Goal: Task Accomplishment & Management: Manage account settings

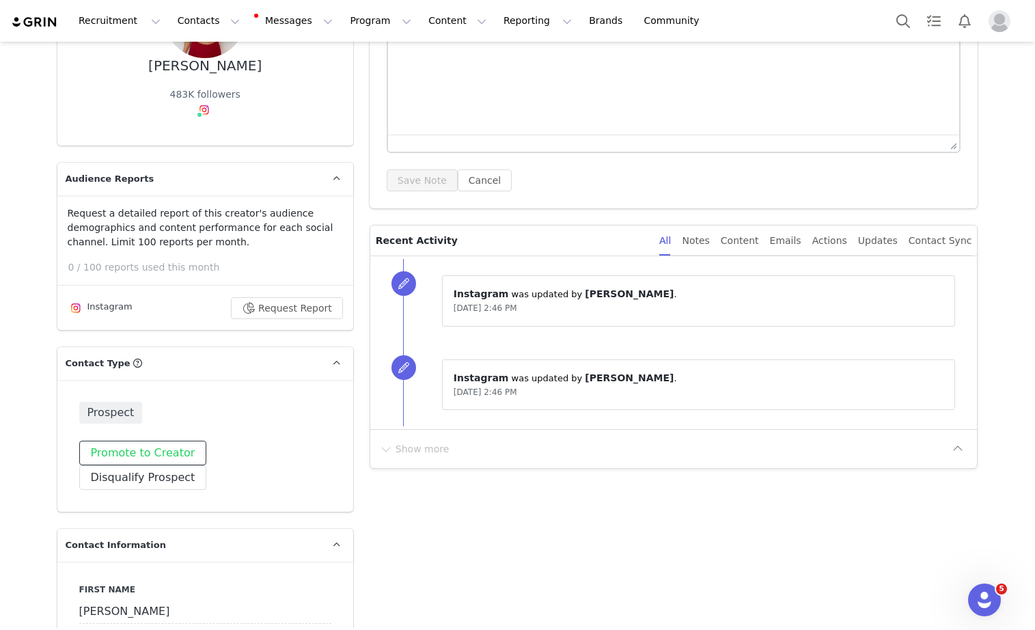
click at [152, 458] on button "Promote to Creator" at bounding box center [143, 452] width 128 height 25
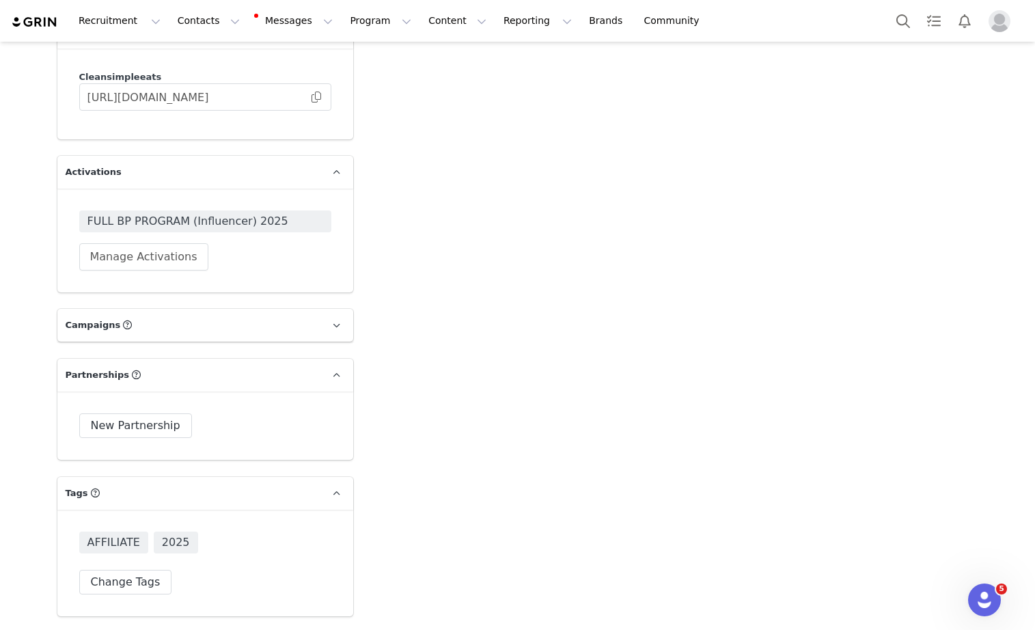
scroll to position [4121, 0]
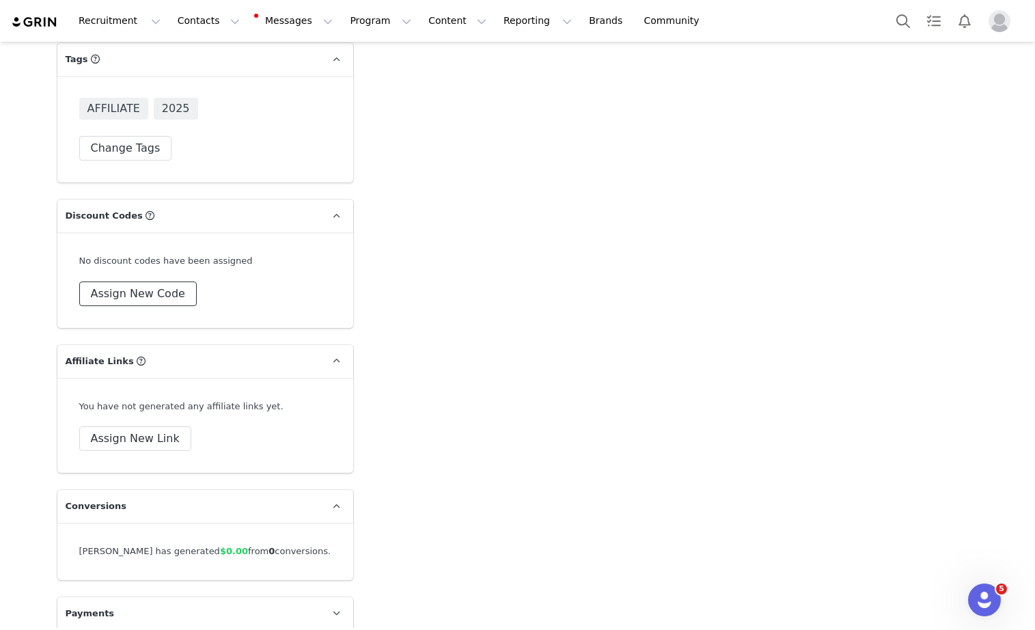
click at [169, 281] on button "Assign New Code" at bounding box center [137, 293] width 117 height 25
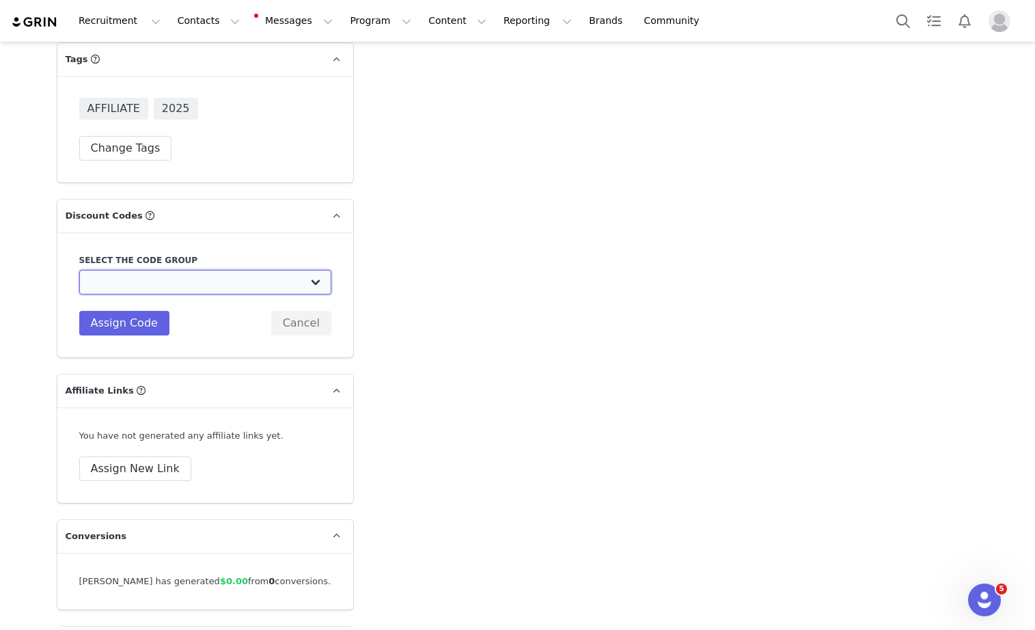
click at [169, 270] on select "Clean Simple Eats: CC // Brand Partner Program code Clean Simple Eats: Podcasts…" at bounding box center [205, 282] width 252 height 25
select select "10004928"
click at [79, 270] on select "Clean Simple Eats: CC // Brand Partner Program code Clean Simple Eats: Podcasts…" at bounding box center [205, 282] width 252 height 25
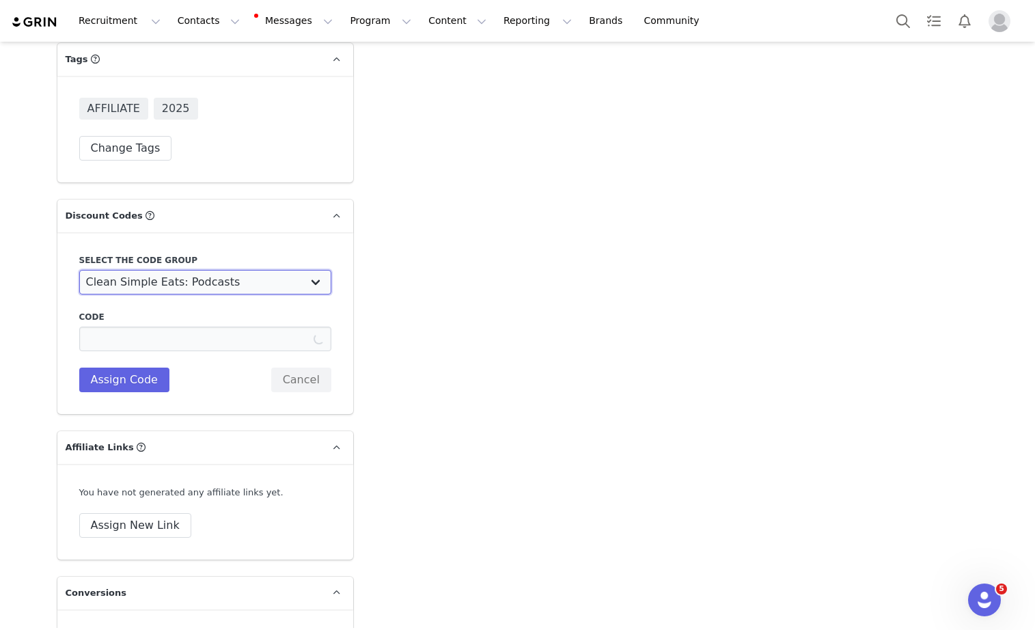
type input "CHLOE_GOTTSCHALK"
click at [167, 270] on select "Clean Simple Eats: CC // Brand Partner Program code Clean Simple Eats: Podcasts…" at bounding box center [205, 282] width 252 height 25
click at [79, 270] on select "Clean Simple Eats: CC // Brand Partner Program code Clean Simple Eats: Podcasts…" at bounding box center [205, 282] width 252 height 25
click at [178, 254] on label "Select the code group" at bounding box center [205, 260] width 252 height 12
click at [178, 270] on select "Clean Simple Eats: CC // Brand Partner Program code Clean Simple Eats: Podcasts…" at bounding box center [205, 282] width 252 height 25
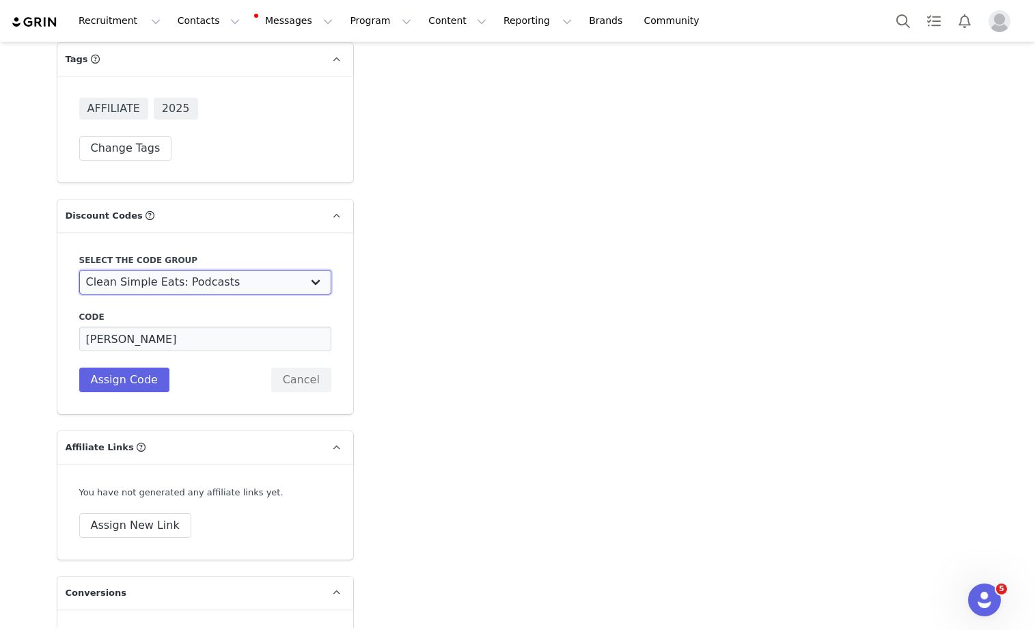
select select "4859"
click at [79, 270] on select "Clean Simple Eats: CC // Brand Partner Program code Clean Simple Eats: Podcasts…" at bounding box center [205, 282] width 252 height 25
click at [165, 326] on input "CHLOE_GOTTSCHALK" at bounding box center [205, 338] width 252 height 25
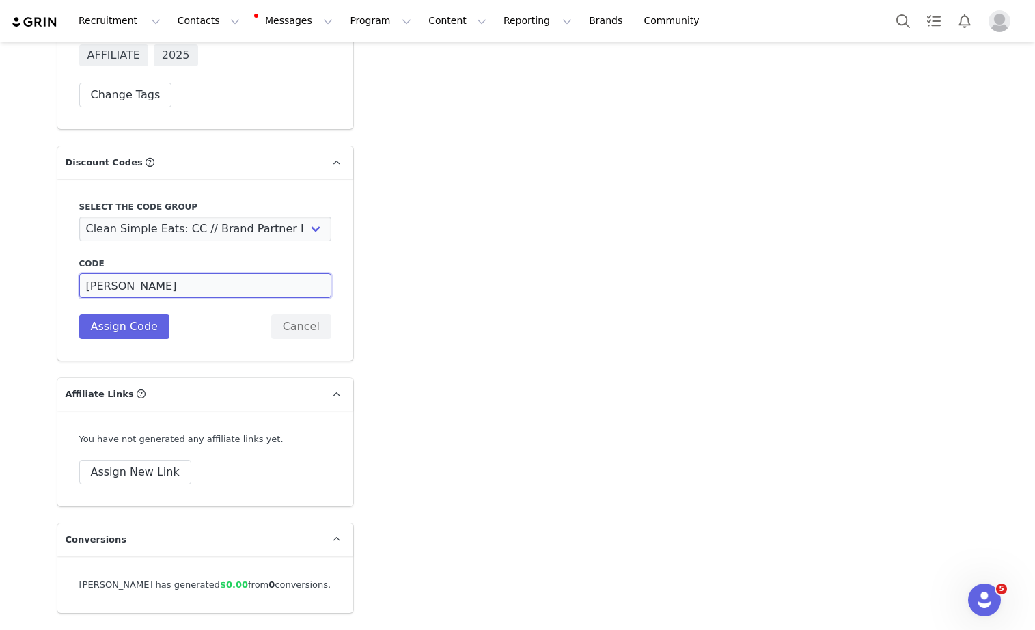
scroll to position [4169, 0]
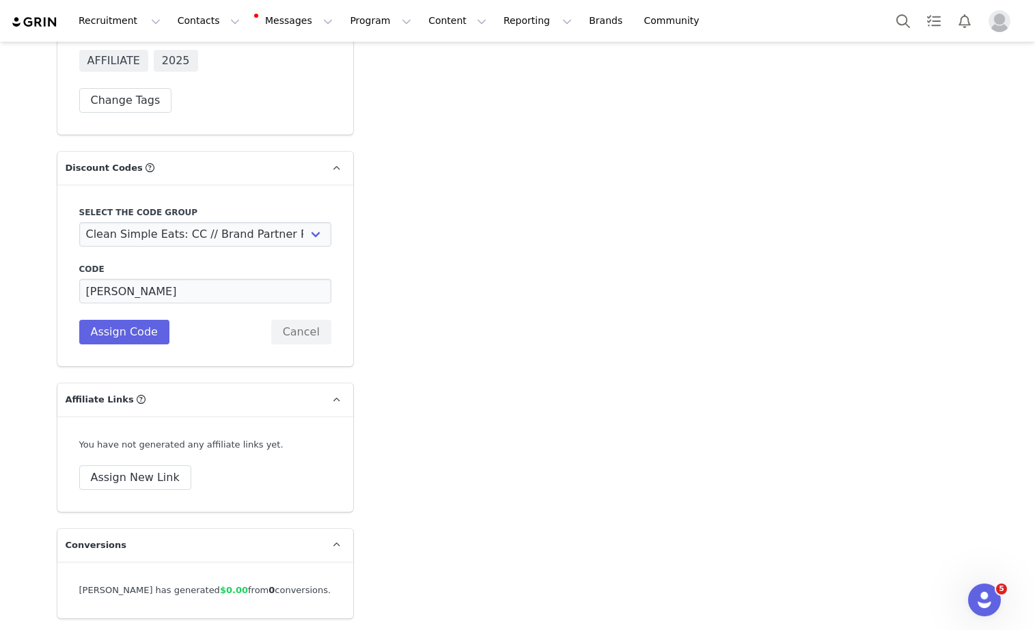
click at [143, 320] on div "Select the code group Clean Simple Eats: CC // Brand Partner Program code Clean…" at bounding box center [205, 275] width 296 height 182
click at [143, 320] on button "Assign Code" at bounding box center [124, 332] width 90 height 25
click at [131, 279] on input "CHLOE" at bounding box center [205, 291] width 252 height 25
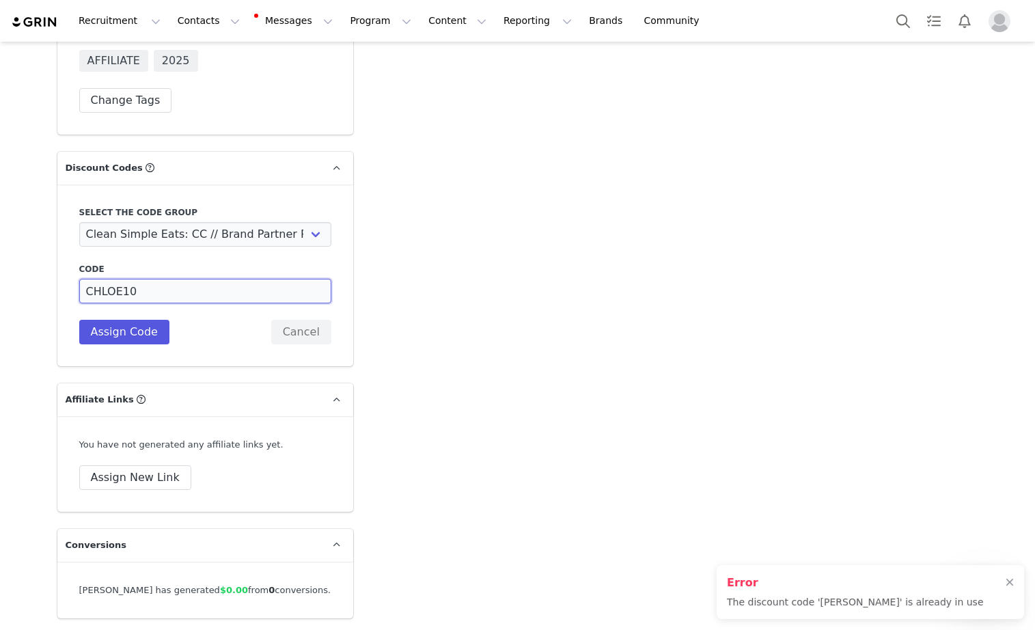
type input "CHLOE10"
click at [118, 320] on button "Assign Code" at bounding box center [124, 332] width 90 height 25
click at [1011, 581] on div at bounding box center [1009, 582] width 8 height 11
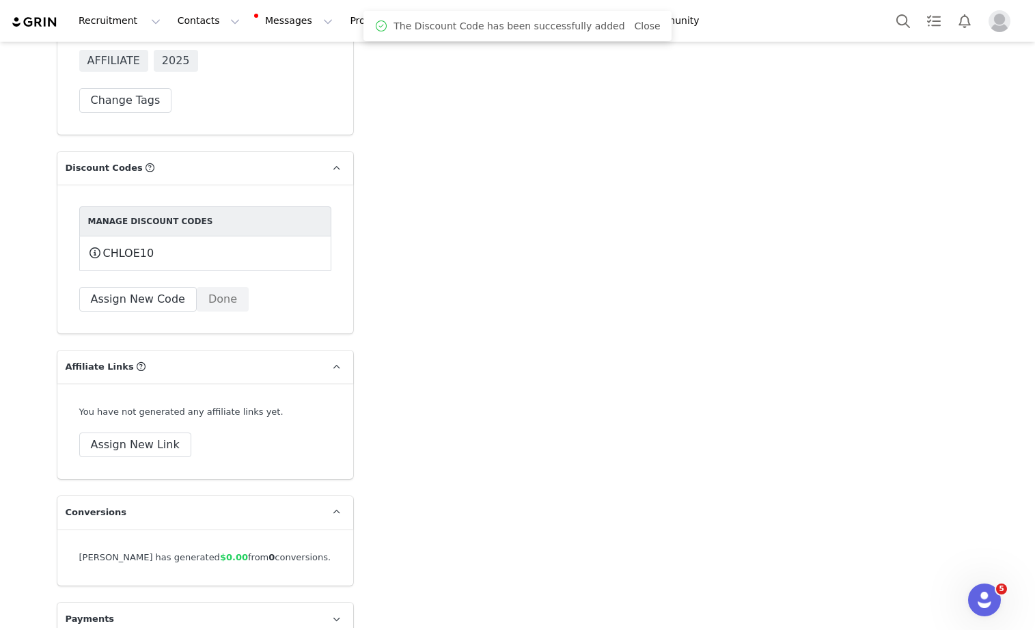
click at [219, 285] on div "Manage Discount Codes CHLOE10 This code will no longer be usable and any revenu…" at bounding box center [205, 258] width 296 height 149
click at [219, 287] on button "Done" at bounding box center [223, 299] width 52 height 25
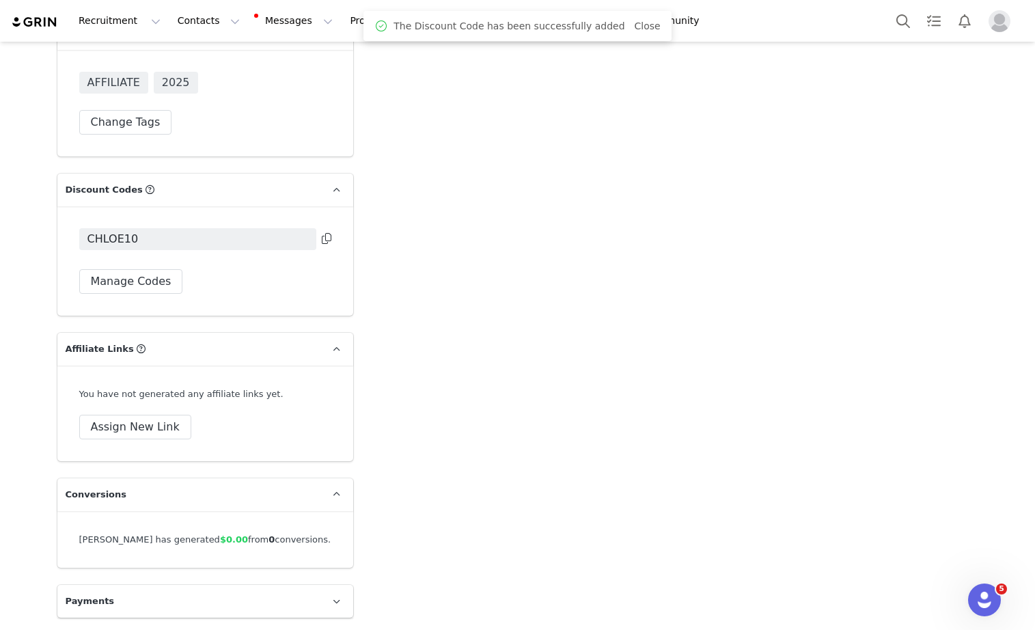
scroll to position [4135, 0]
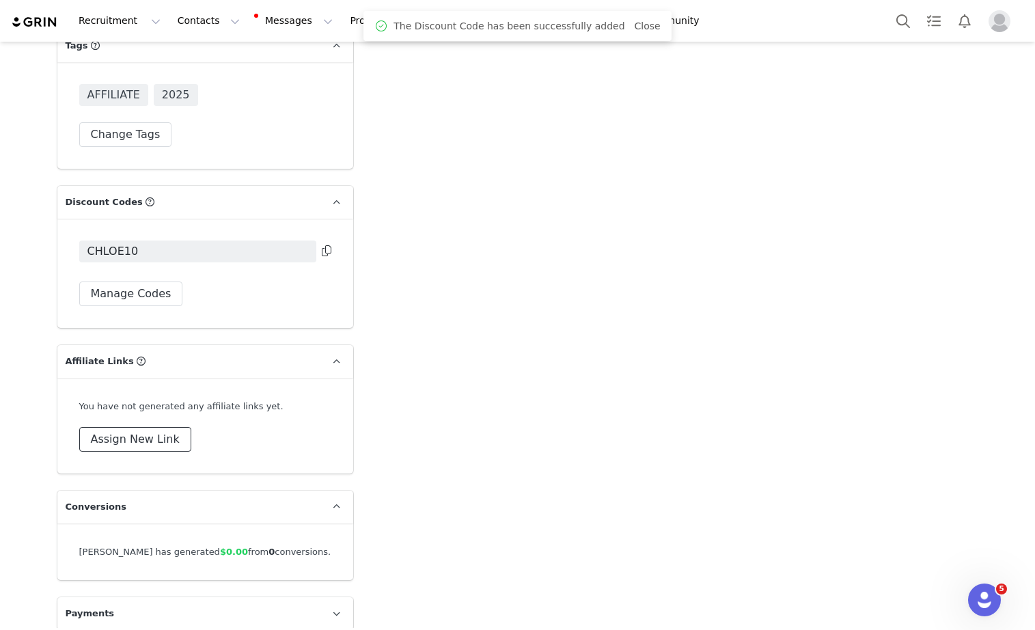
click at [156, 427] on button "Assign New Link" at bounding box center [135, 439] width 112 height 25
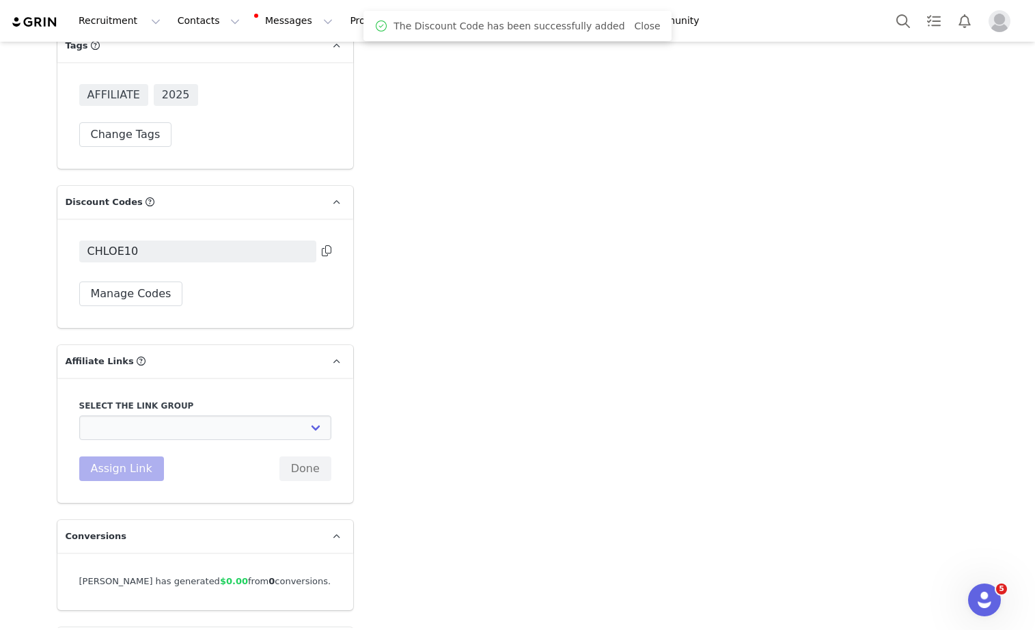
select select "6142"
click at [79, 415] on select "CC // Brand Partner Program link: https://cleansimpleeats.com/discount/[discoun…" at bounding box center [205, 427] width 252 height 25
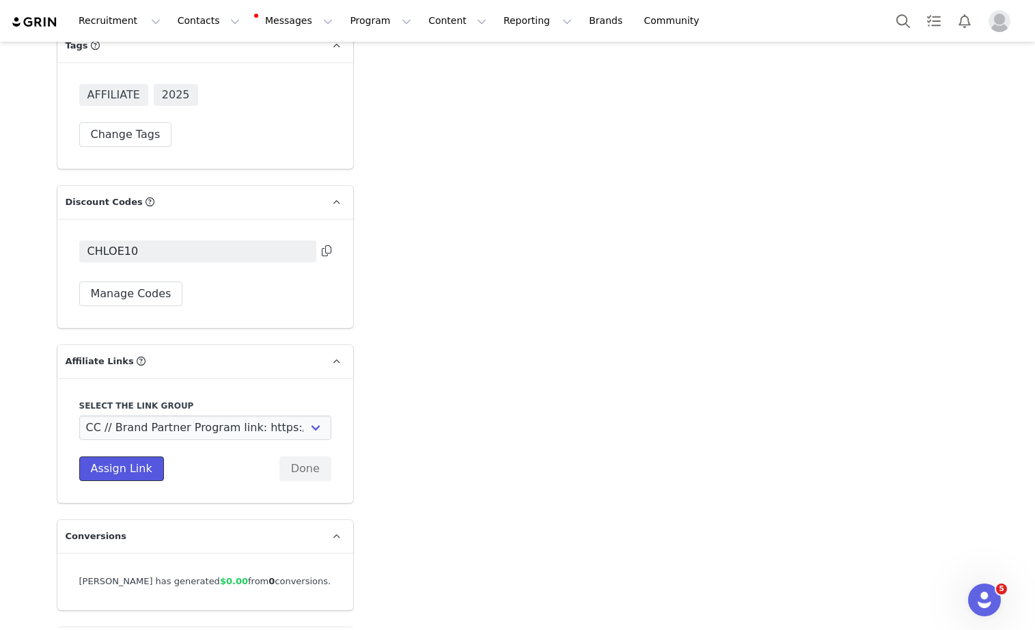
click at [141, 456] on button "Assign Link" at bounding box center [121, 468] width 85 height 25
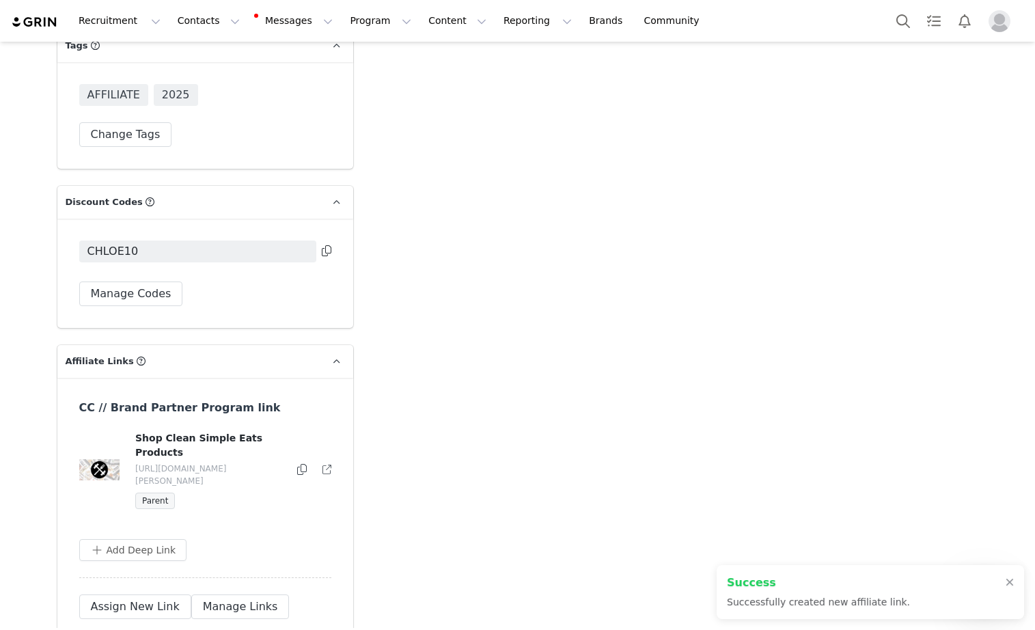
click at [324, 245] on icon at bounding box center [327, 250] width 10 height 11
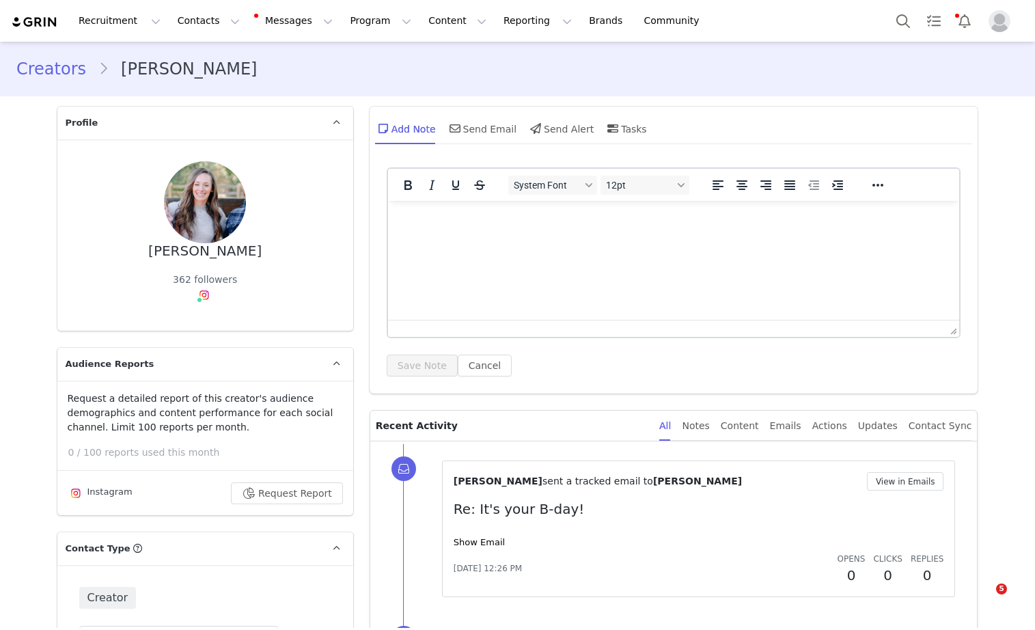
click at [891, 21] on button "Search" at bounding box center [903, 20] width 30 height 31
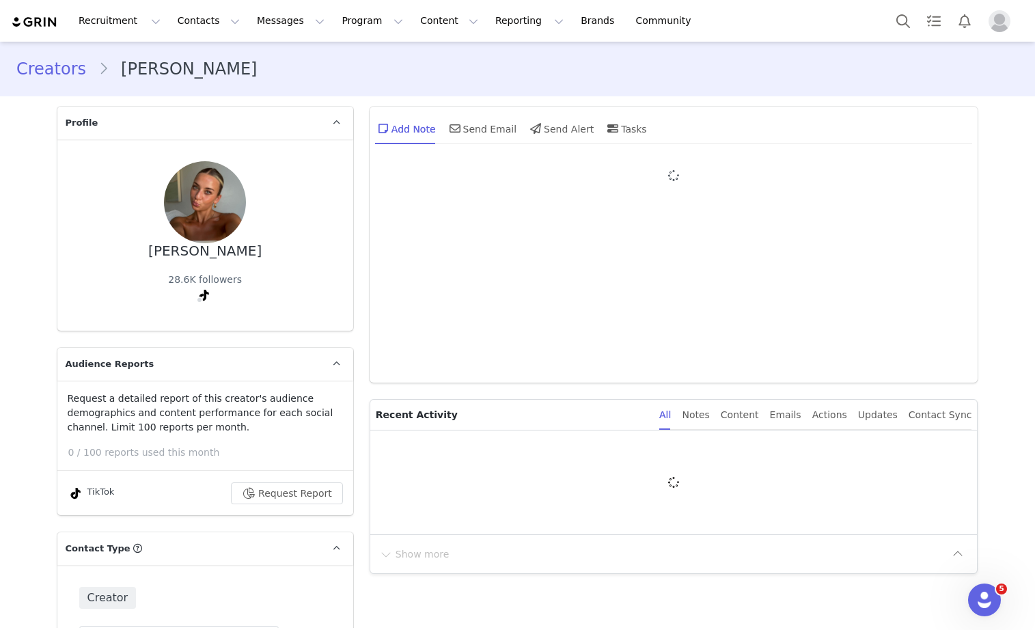
type input "+1 ([GEOGRAPHIC_DATA])"
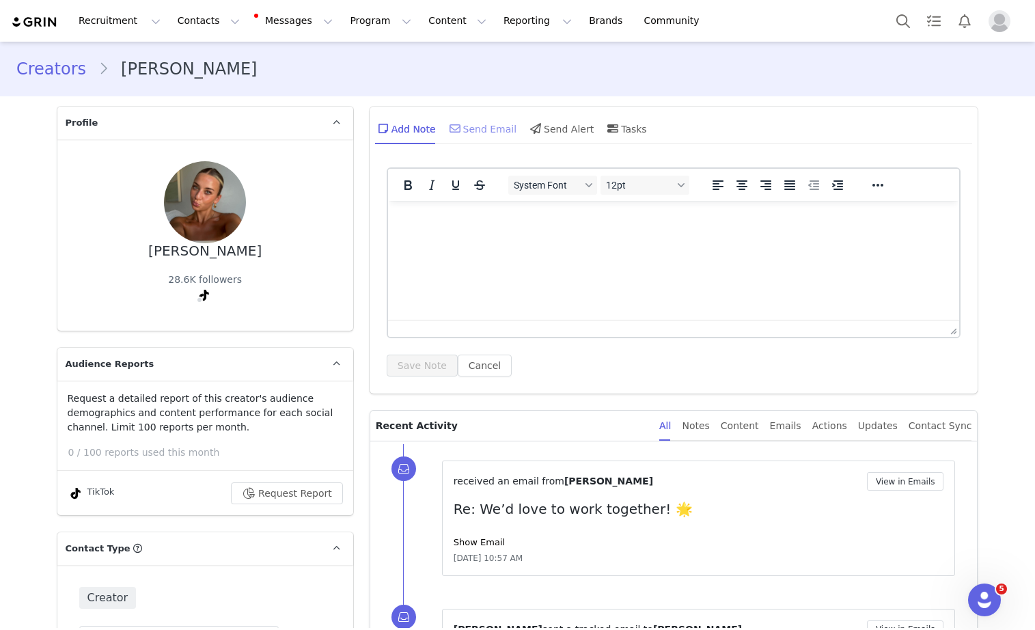
click at [484, 128] on div "Send Email" at bounding box center [482, 128] width 70 height 33
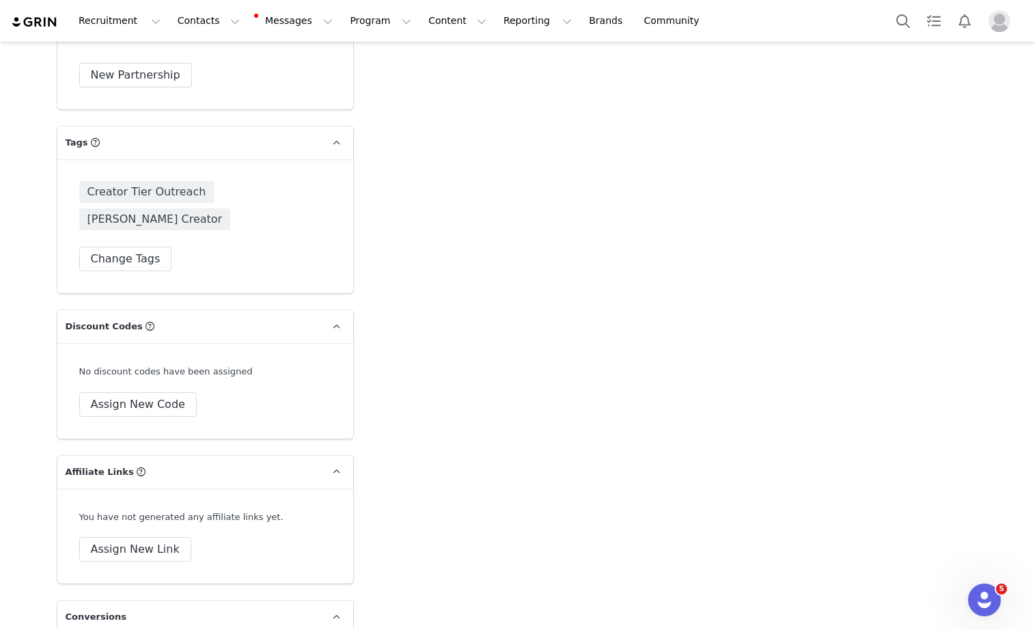
scroll to position [4149, 0]
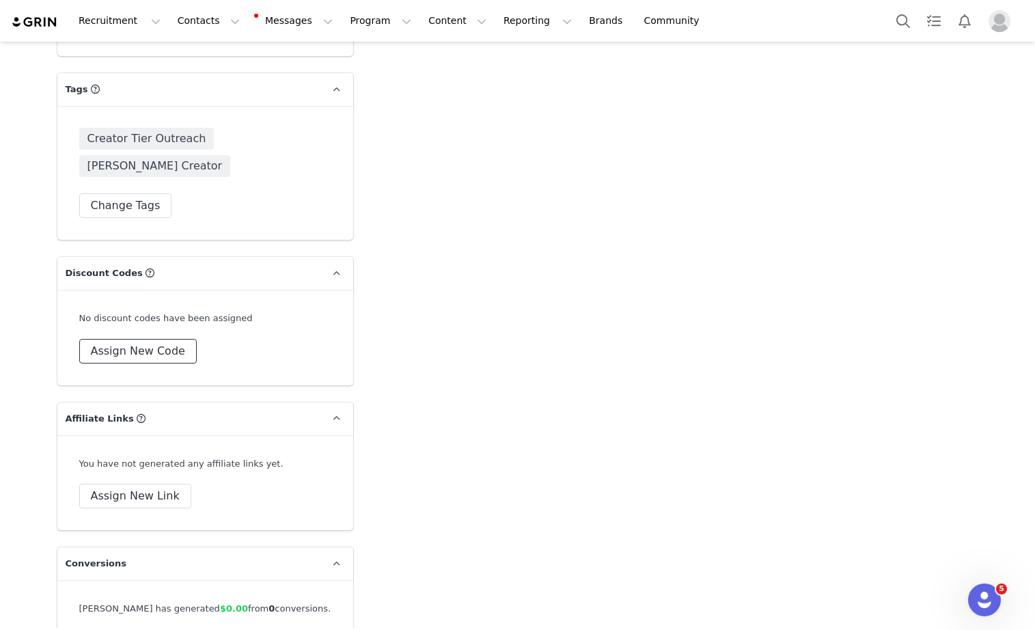
click at [143, 339] on button "Assign New Code" at bounding box center [137, 351] width 117 height 25
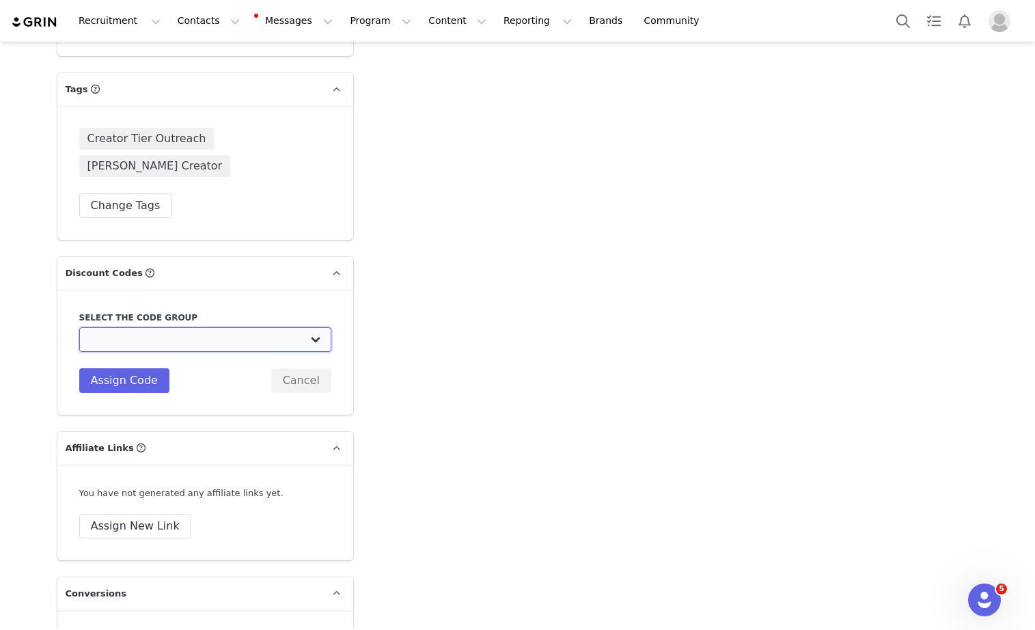
click at [144, 327] on select "Clean Simple Eats: CC // Brand Partner Program code Clean Simple Eats: Podcasts…" at bounding box center [205, 339] width 252 height 25
select select "10004928"
click at [79, 327] on select "Clean Simple Eats: CC // Brand Partner Program code Clean Simple Eats: Podcasts…" at bounding box center [205, 339] width 252 height 25
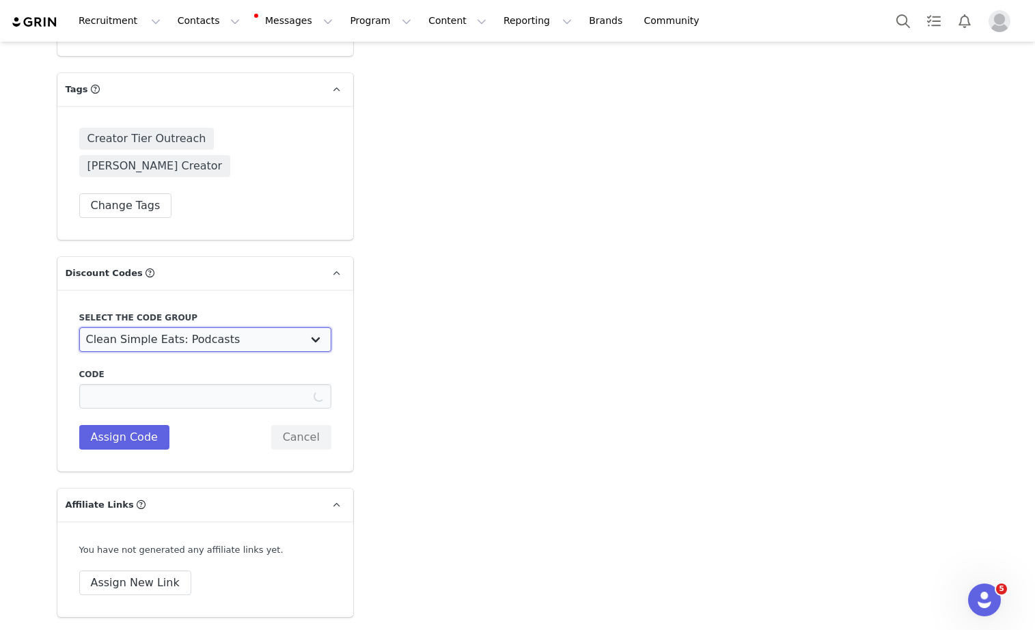
type input "REAGAN"
click at [147, 327] on select "Clean Simple Eats: CC // Brand Partner Program code Clean Simple Eats: Podcasts…" at bounding box center [205, 339] width 252 height 25
select select "4859"
click at [79, 327] on select "Clean Simple Eats: CC // Brand Partner Program code Clean Simple Eats: Podcasts…" at bounding box center [205, 339] width 252 height 25
click at [128, 425] on button "Assign Code" at bounding box center [124, 437] width 90 height 25
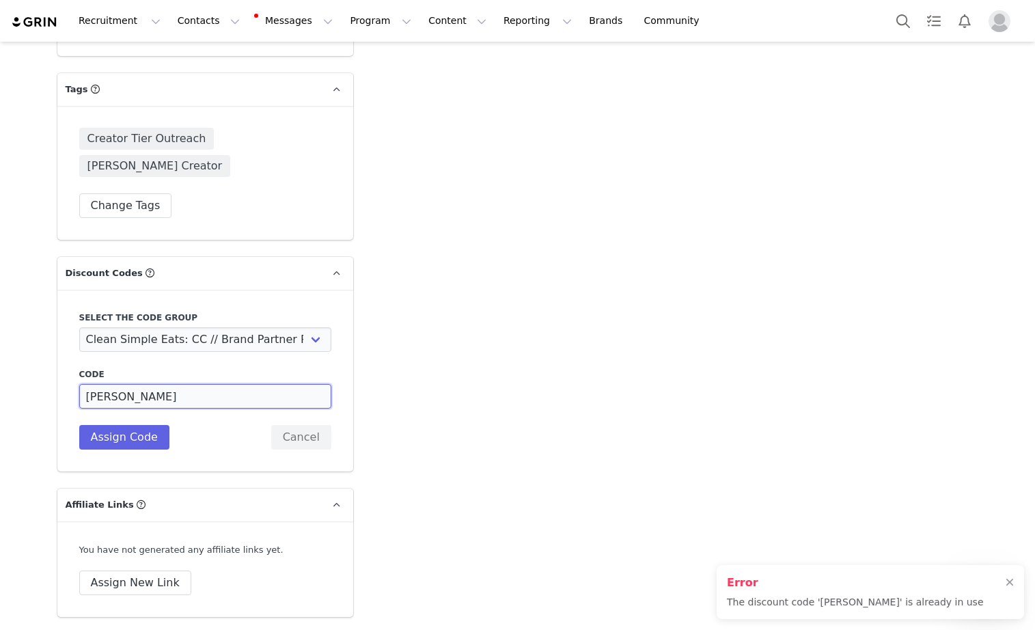
click at [137, 384] on input "REAGAN" at bounding box center [205, 396] width 252 height 25
click at [127, 425] on button "Assign Code" at bounding box center [124, 437] width 90 height 25
click at [145, 384] on input "REAGAN10" at bounding box center [205, 396] width 252 height 25
click at [86, 384] on input "REAGAN" at bounding box center [205, 396] width 252 height 25
type input "10REAGAN"
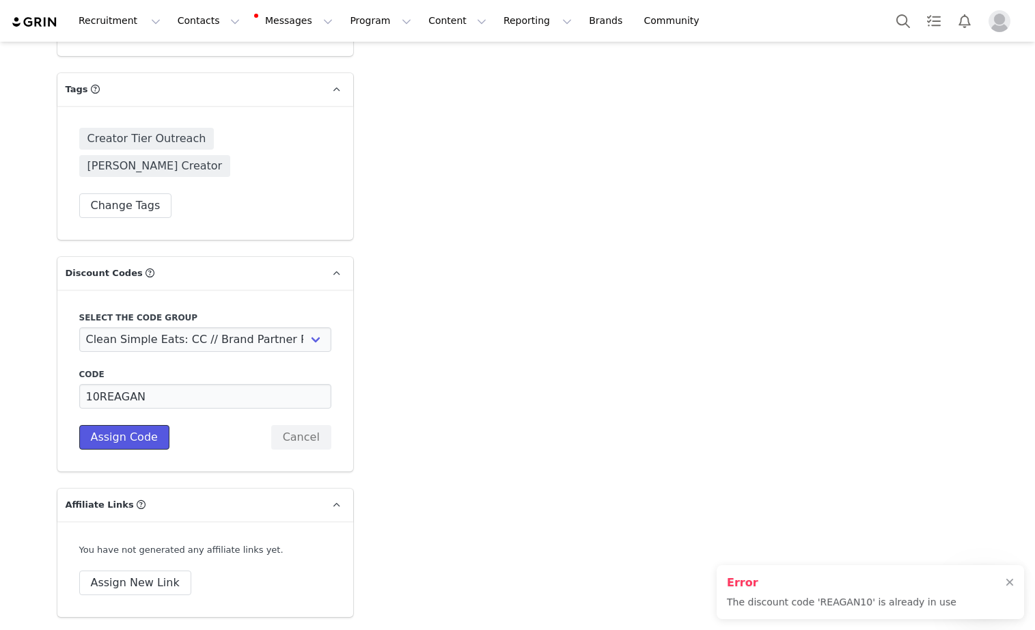
click at [94, 425] on button "Assign Code" at bounding box center [124, 437] width 90 height 25
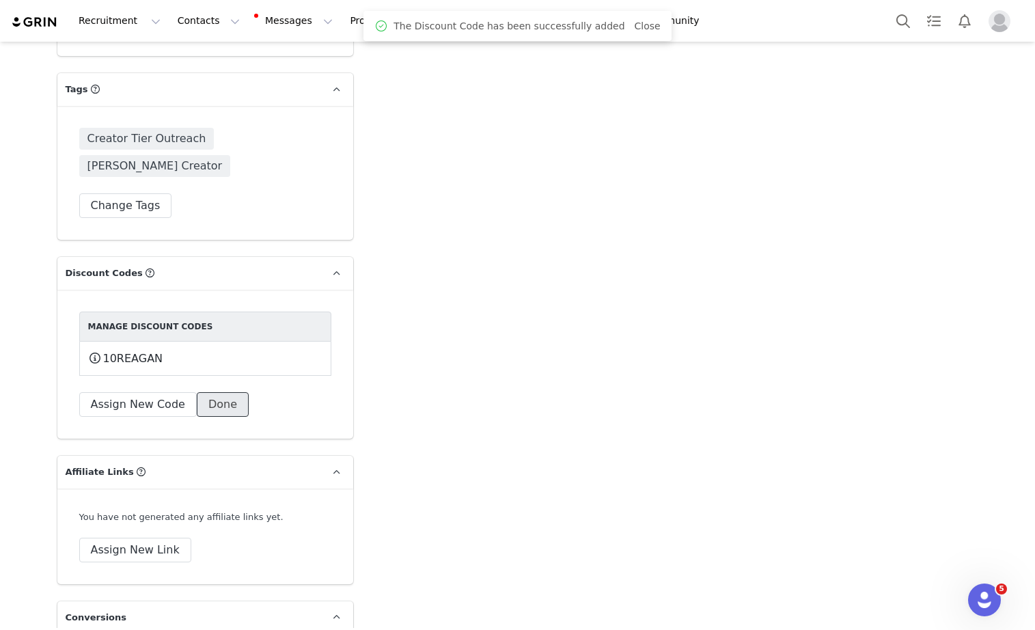
click at [227, 392] on button "Done" at bounding box center [223, 404] width 52 height 25
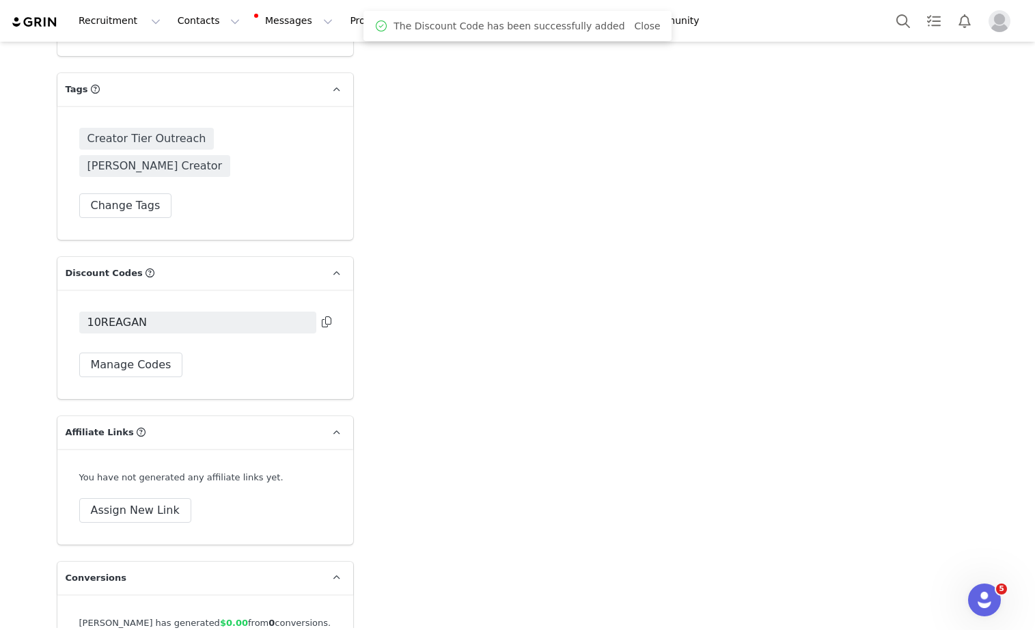
click at [143, 455] on div "You have not generated any affiliate links yet. Assign New Link" at bounding box center [205, 497] width 296 height 96
click at [143, 498] on button "Assign New Link" at bounding box center [135, 510] width 112 height 25
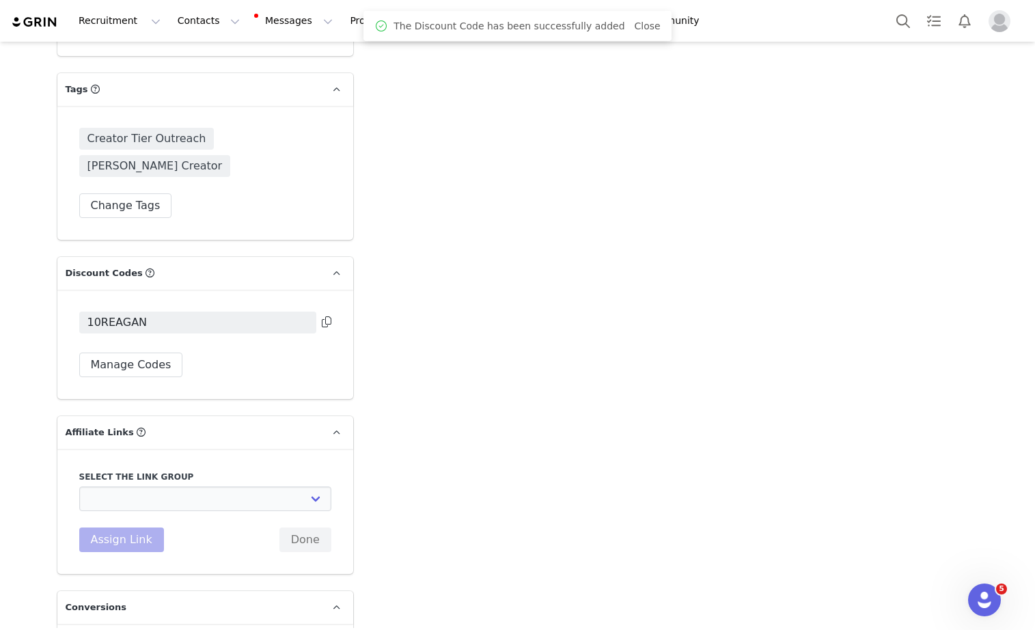
select select "6142"
click at [79, 486] on select "CC // Brand Partner Program link: https://cleansimpleeats.com/discount/[discoun…" at bounding box center [205, 498] width 252 height 25
click at [127, 527] on button "Assign Link" at bounding box center [121, 539] width 85 height 25
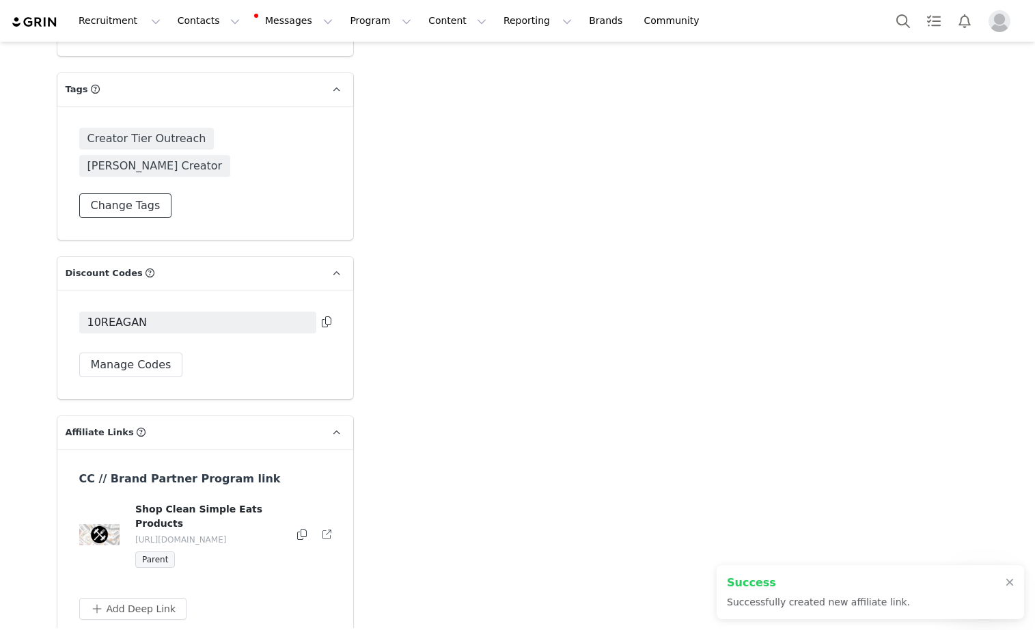
click at [109, 193] on button "Change Tags" at bounding box center [125, 205] width 93 height 25
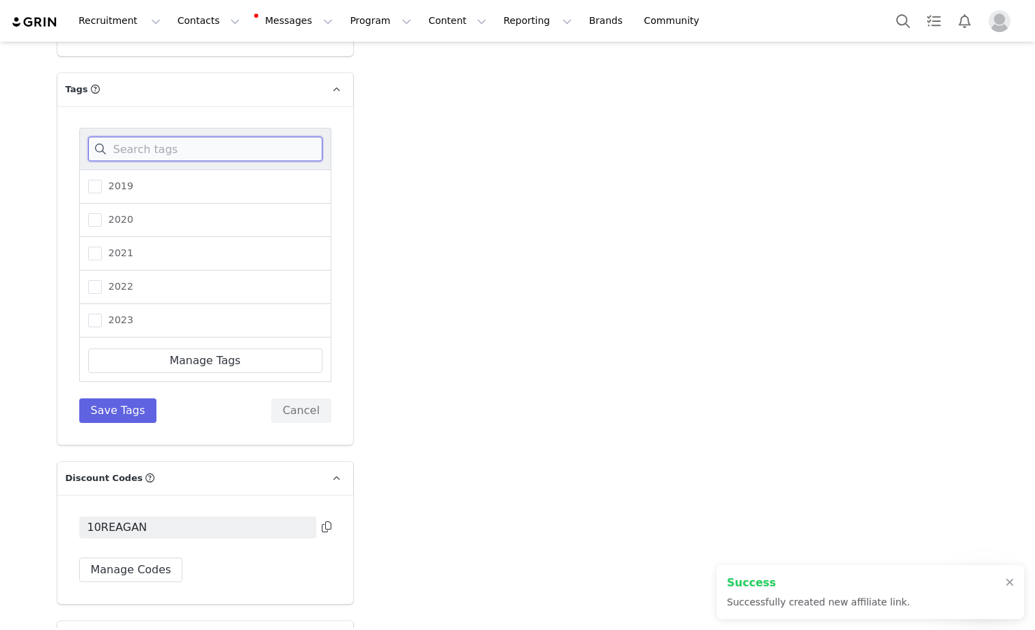
click at [136, 137] on input at bounding box center [205, 149] width 234 height 25
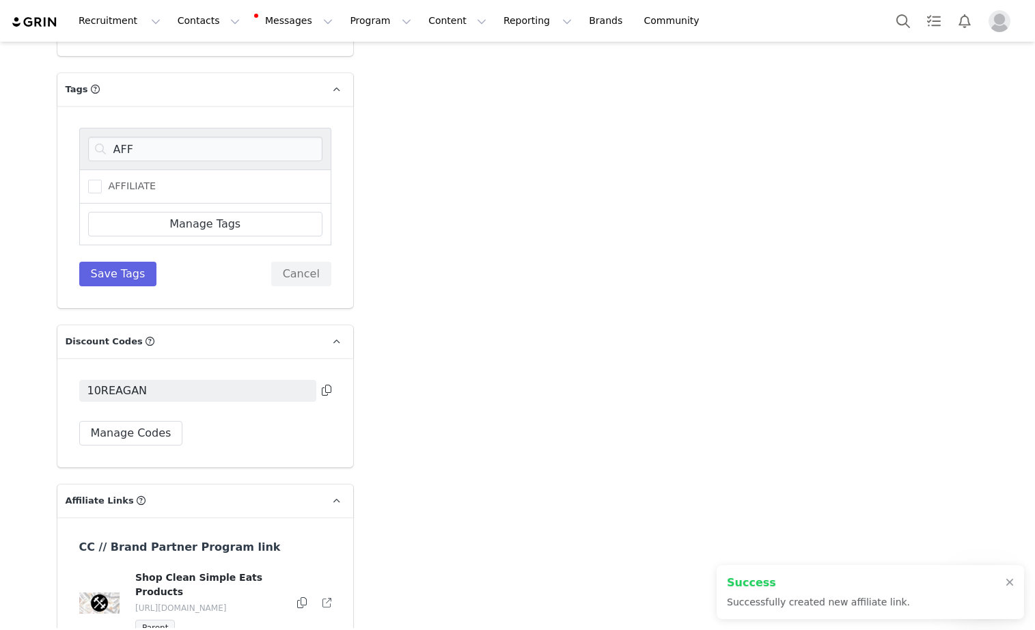
click at [138, 169] on div "AFFILIATE" at bounding box center [205, 186] width 252 height 34
click at [138, 180] on span "AFFILIATE" at bounding box center [129, 186] width 55 height 13
click at [102, 180] on input "AFFILIATE" at bounding box center [102, 180] width 0 height 0
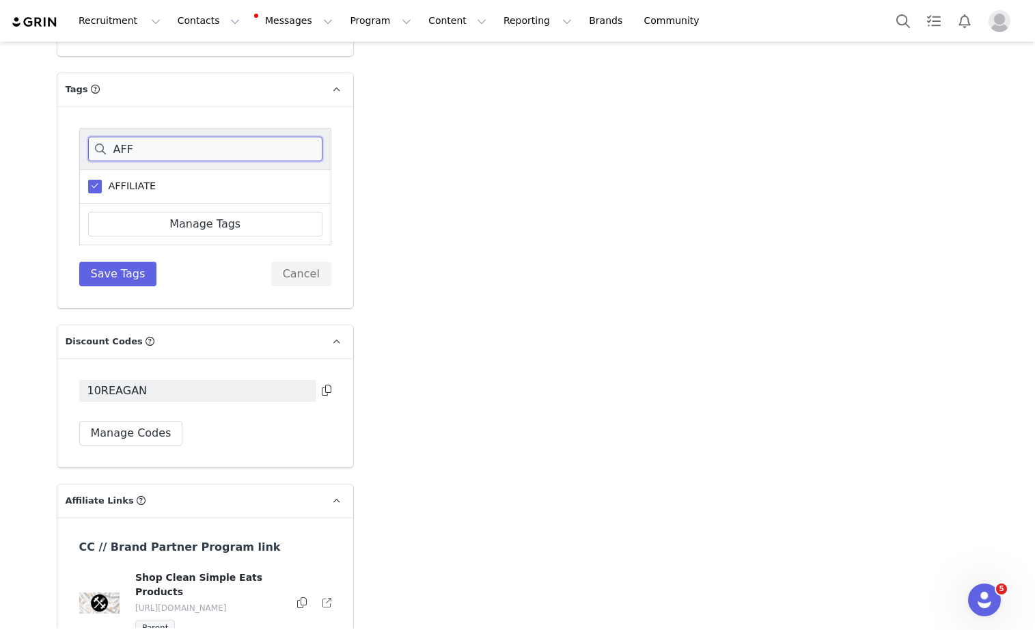
click at [138, 137] on input "AFF" at bounding box center [205, 149] width 234 height 25
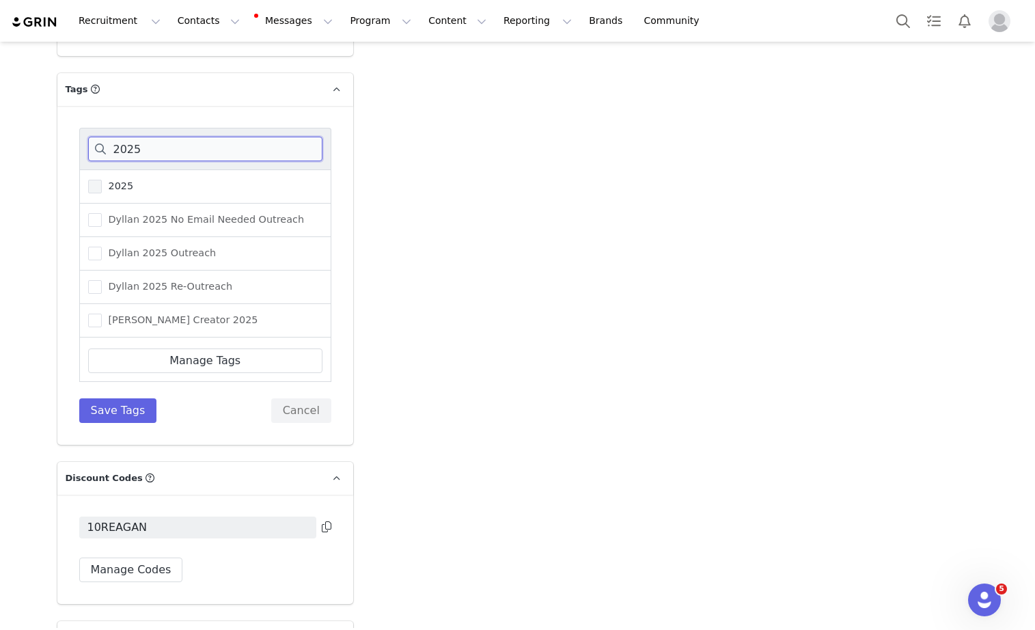
type input "2025"
click at [120, 178] on label "2025" at bounding box center [111, 186] width 46 height 16
click at [102, 180] on input "2025" at bounding box center [102, 180] width 0 height 0
click at [97, 398] on button "Save Tags" at bounding box center [118, 410] width 78 height 25
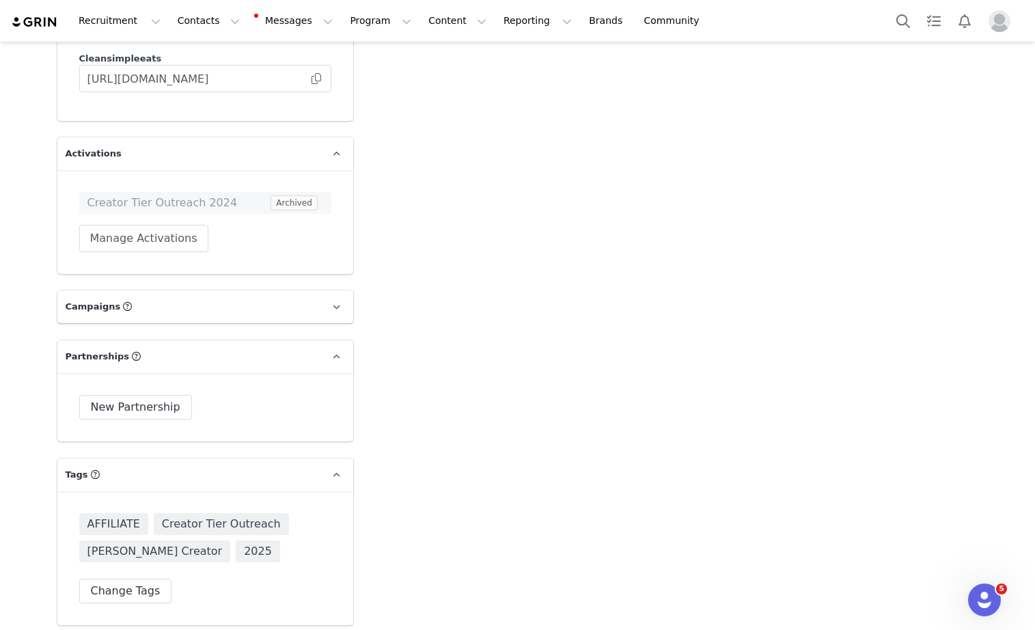
scroll to position [3755, 0]
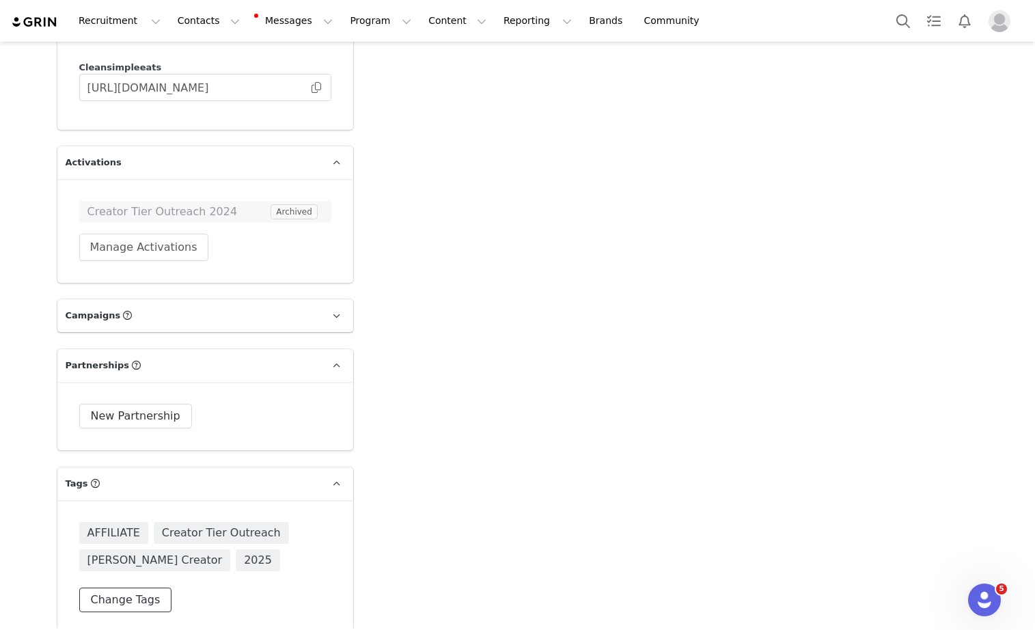
click at [128, 587] on button "Change Tags" at bounding box center [125, 599] width 93 height 25
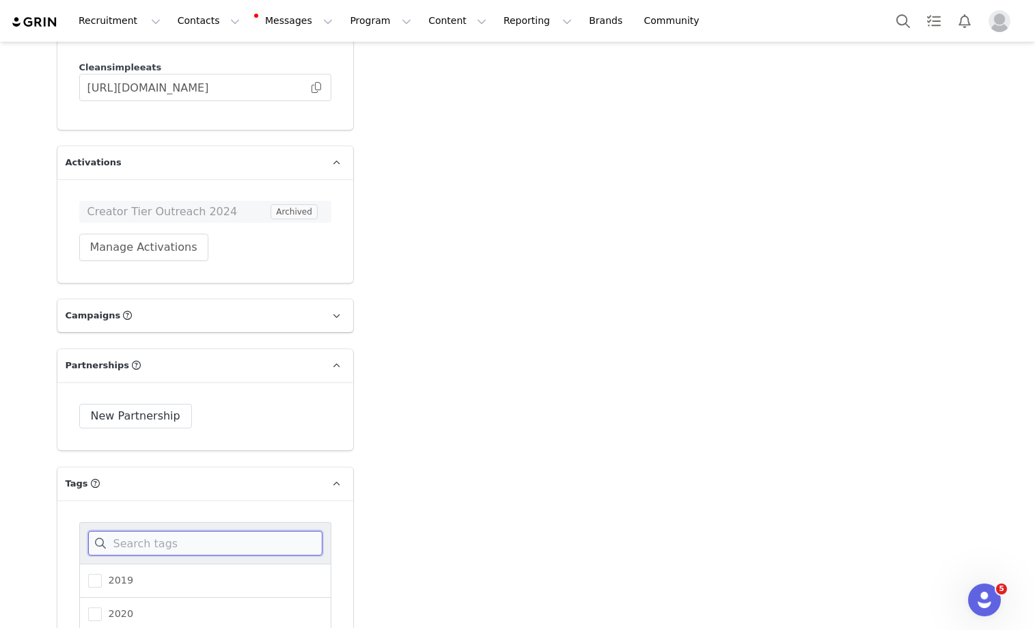
click at [135, 531] on input at bounding box center [205, 543] width 234 height 25
type input "app"
click at [137, 563] on div "app" at bounding box center [205, 580] width 252 height 34
click at [129, 598] on div "applied" at bounding box center [205, 614] width 252 height 33
click at [106, 607] on span "applied" at bounding box center [123, 613] width 43 height 13
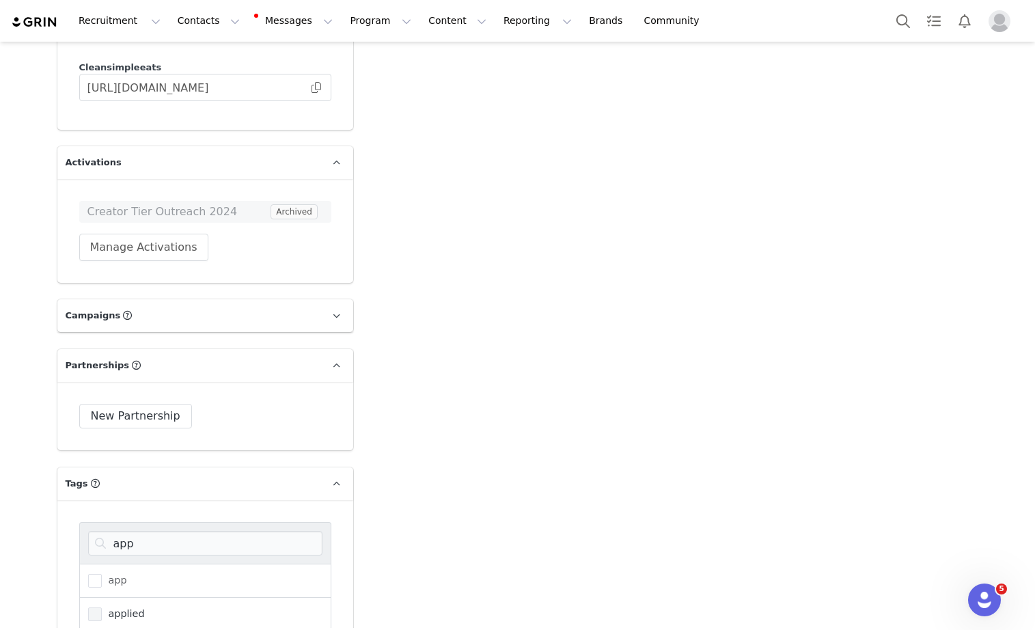
click at [102, 607] on input "applied" at bounding box center [102, 607] width 0 height 0
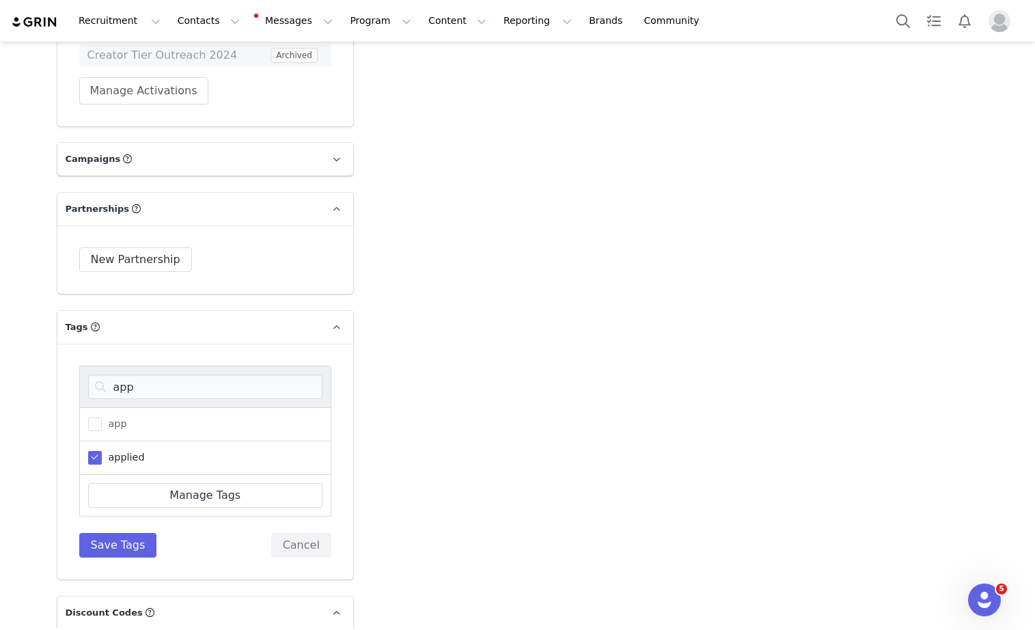
scroll to position [3912, 0]
click at [116, 532] on button "Save Tags" at bounding box center [118, 544] width 78 height 25
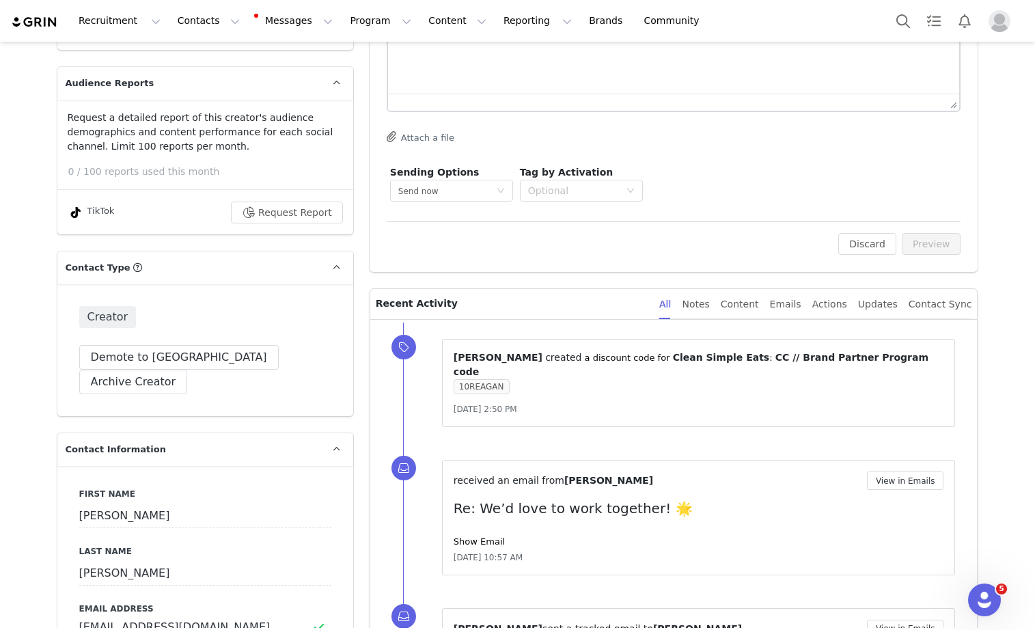
scroll to position [0, 0]
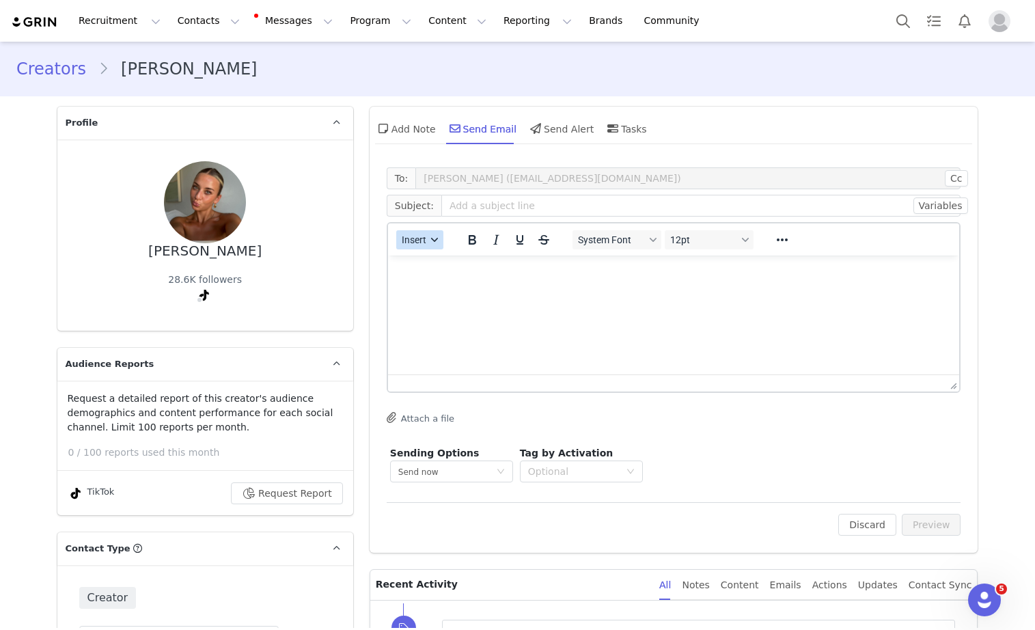
click at [436, 240] on icon "button" at bounding box center [434, 239] width 7 height 7
click at [432, 264] on div "Insert Template" at bounding box center [469, 263] width 123 height 16
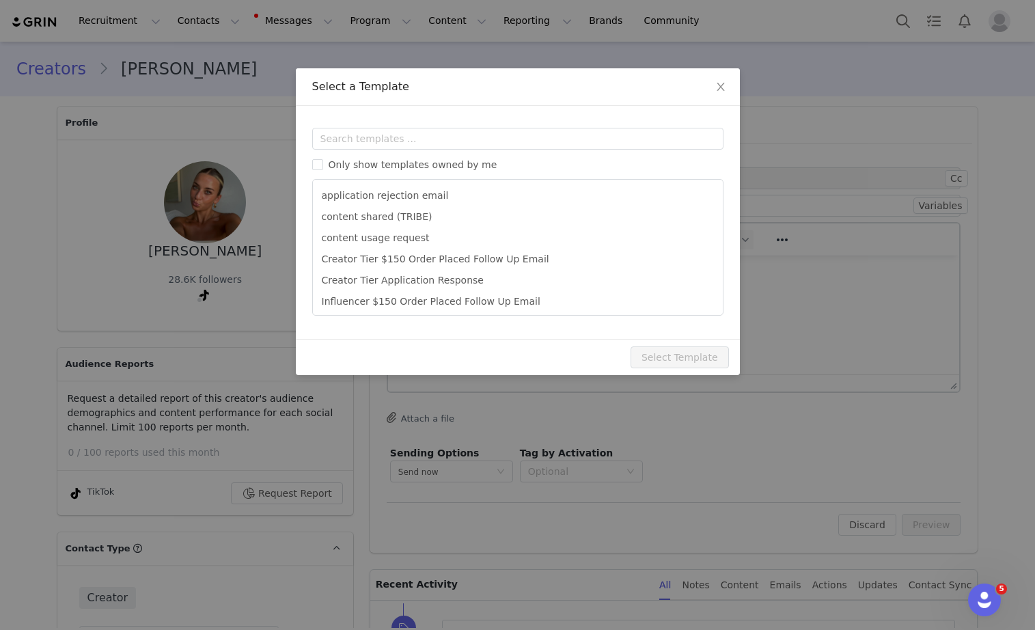
scroll to position [15, 0]
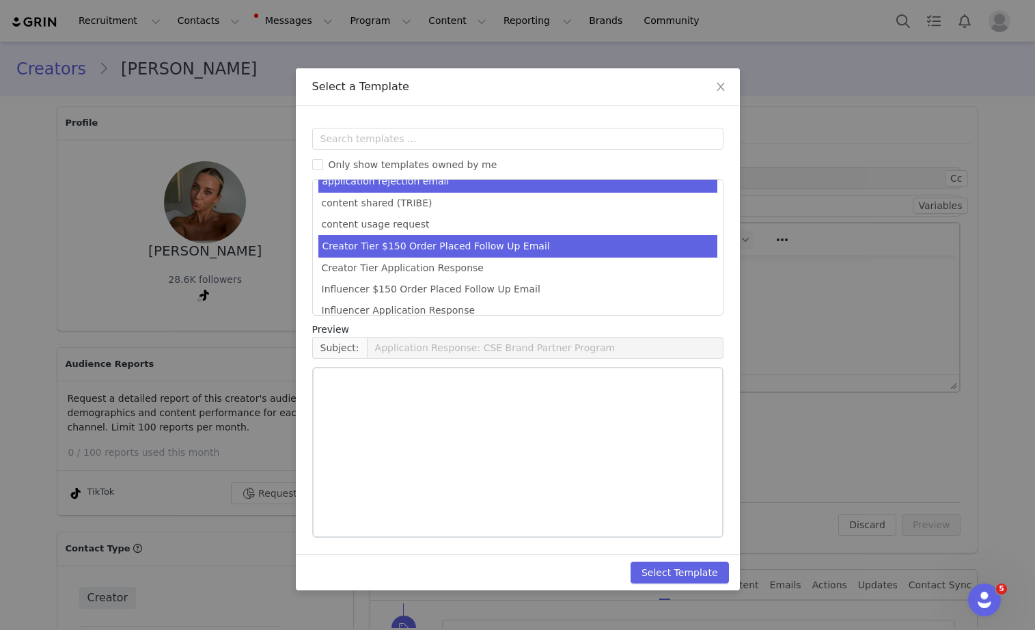
click at [429, 247] on li "Creator Tier $150 Order Placed Follow Up Email" at bounding box center [517, 246] width 399 height 23
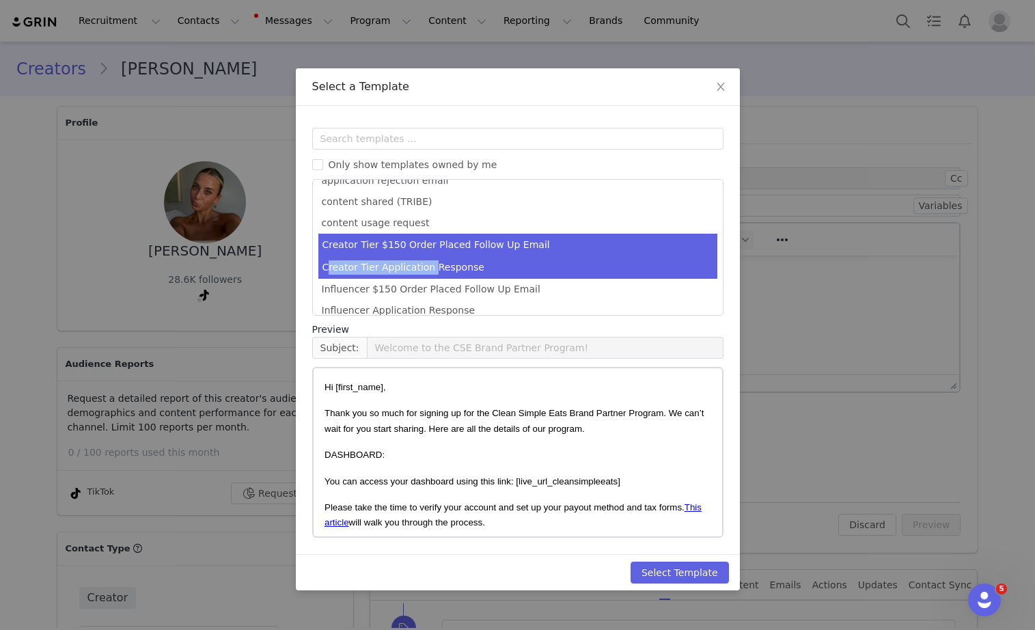
click at [427, 260] on li "Creator Tier Application Response" at bounding box center [517, 267] width 399 height 23
type input "You're in! Let's get you set up in the CSE Brand Partner Program!"
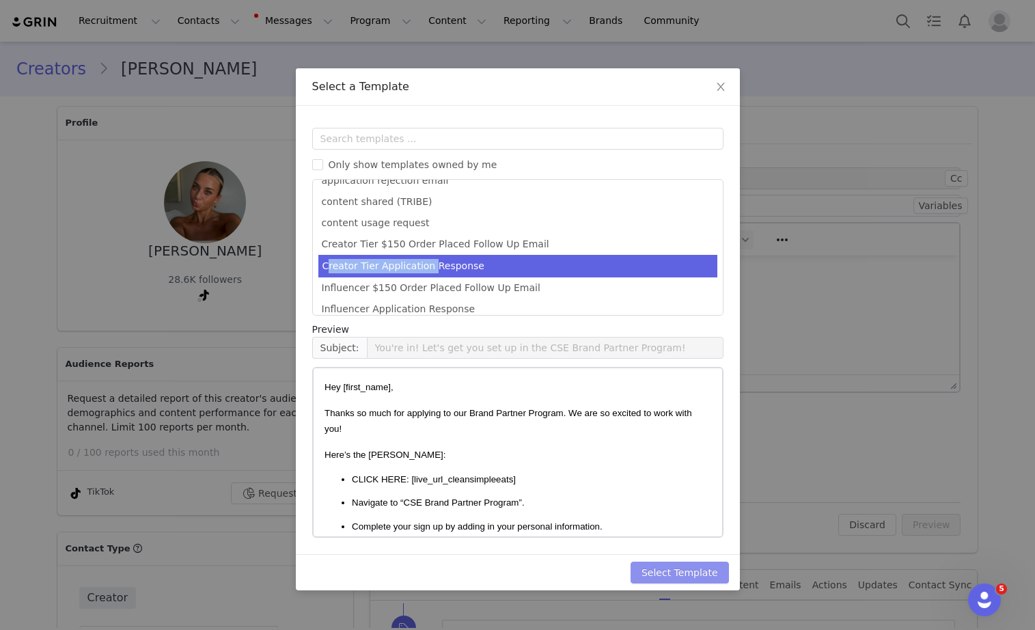
click at [655, 568] on button "Select Template" at bounding box center [679, 572] width 98 height 22
type input "You're in! Let's get you set up in the CSE Brand Partner Program!"
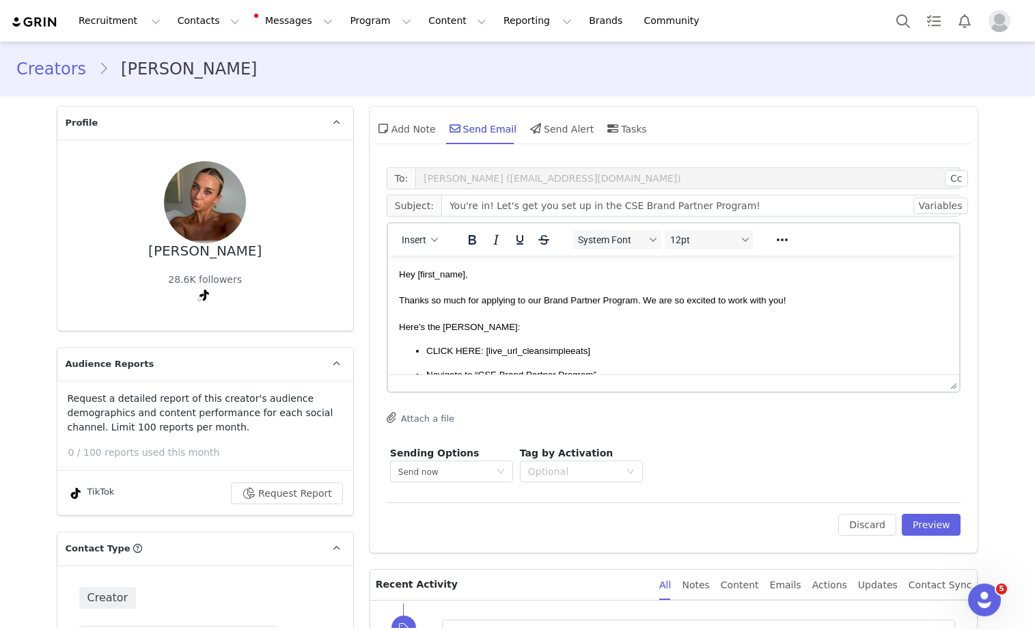
click at [648, 296] on span "Thanks so much for applying to our Brand Partner Program. We are so excited to …" at bounding box center [591, 300] width 387 height 10
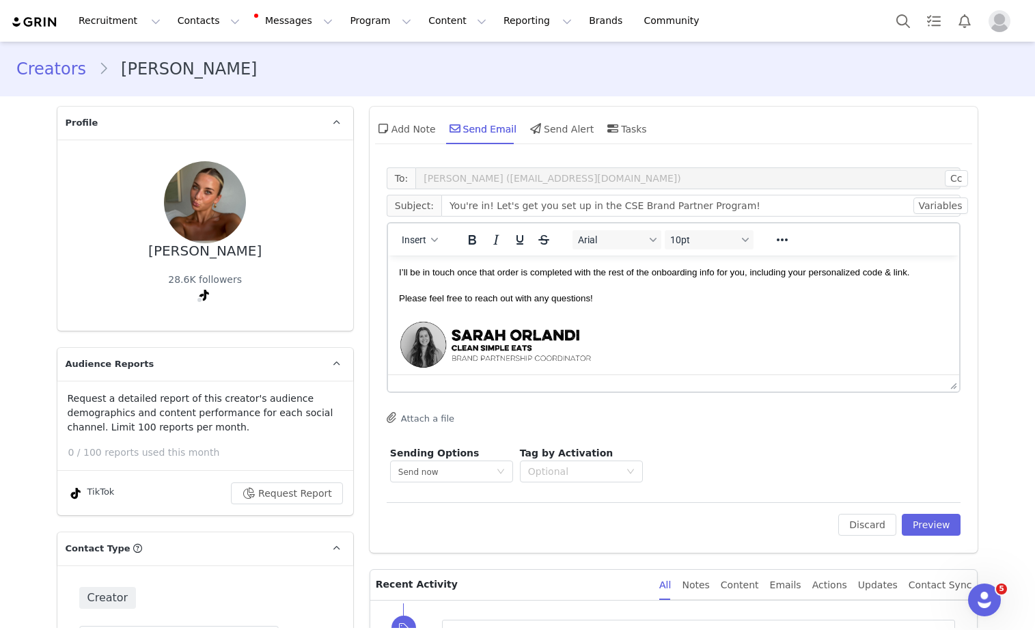
scroll to position [274, 0]
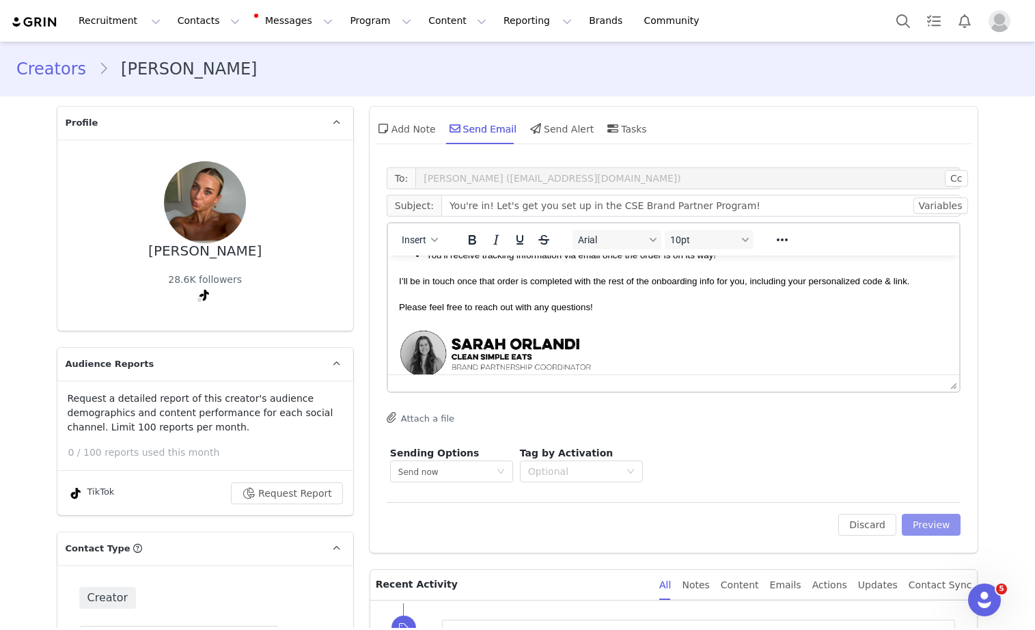
click at [927, 522] on button "Preview" at bounding box center [930, 525] width 59 height 22
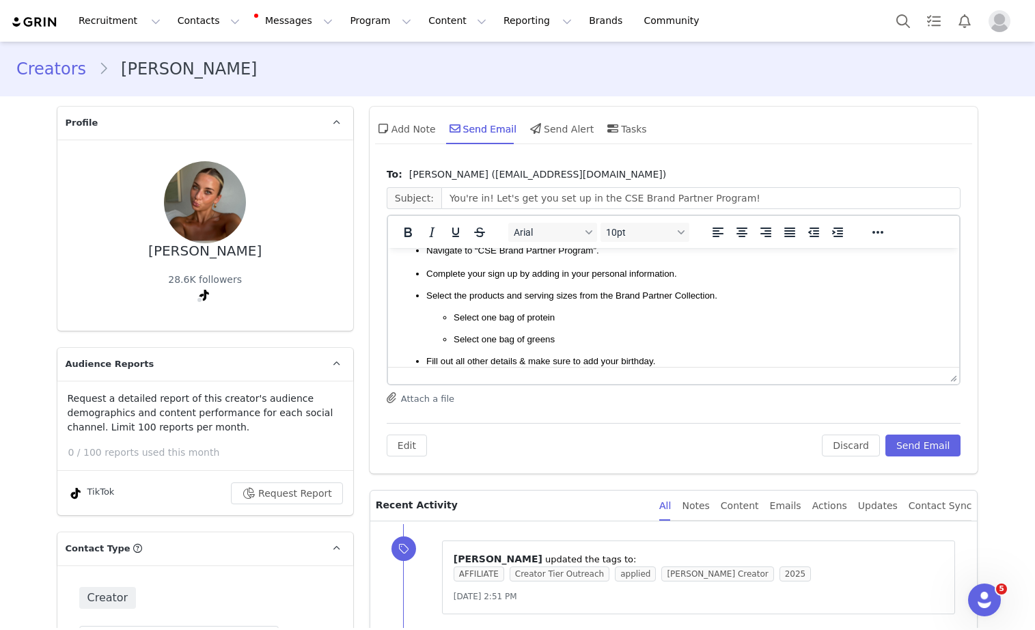
scroll to position [0, 0]
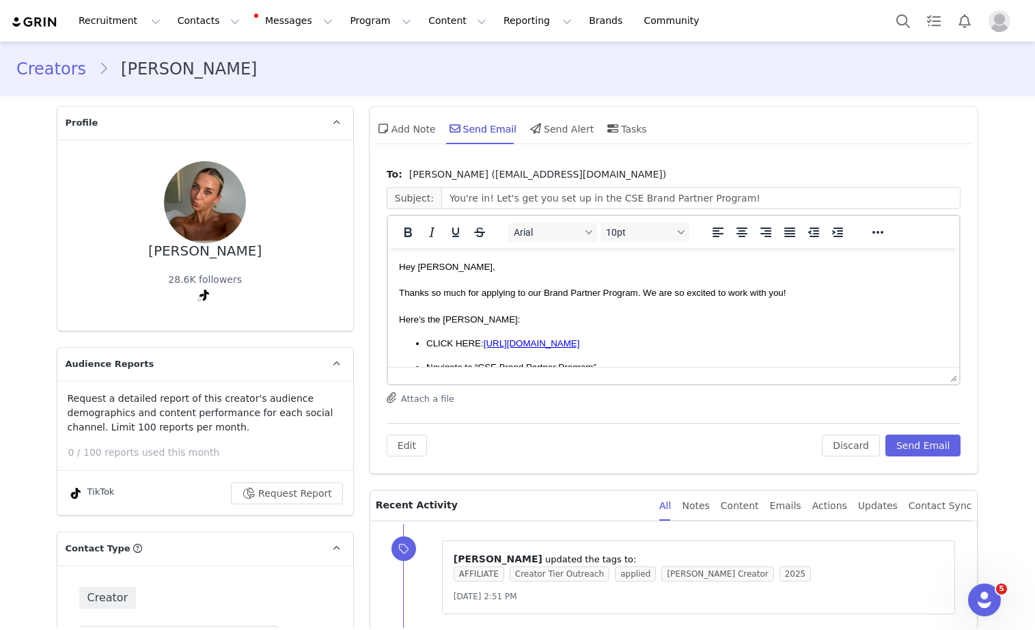
drag, startPoint x: 600, startPoint y: 303, endPoint x: 393, endPoint y: 268, distance: 209.2
click at [393, 268] on html "Hey Reagan, Thanks so much for applying to our Brand Partner Program. We are so…" at bounding box center [673, 468] width 572 height 441
copy body "Hey Reagan, Thanks so much for applying to our Brand Partner Program. We are so…"
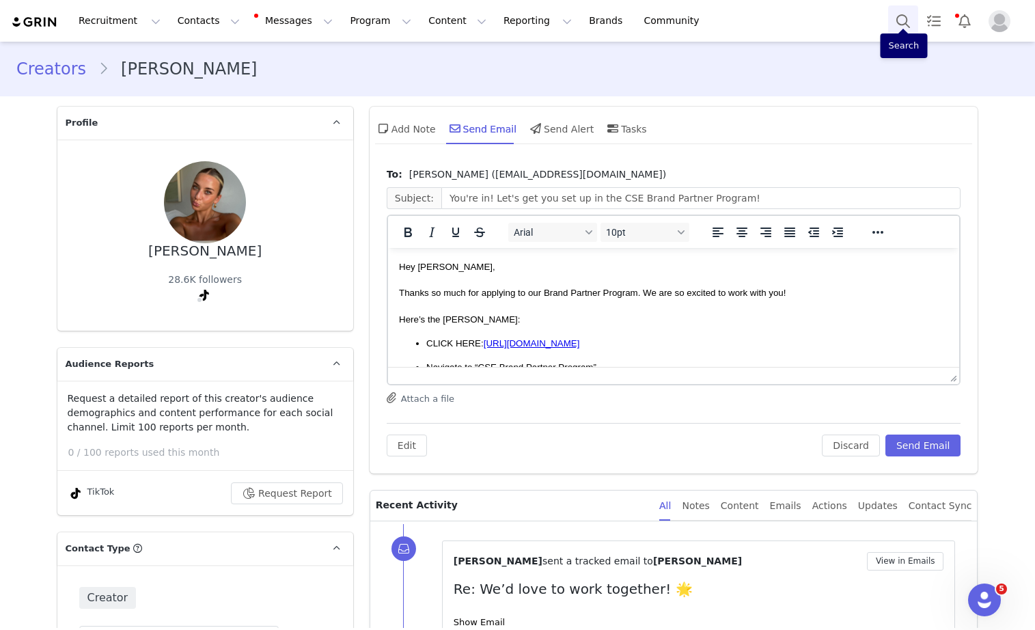
click at [901, 19] on button "Search" at bounding box center [903, 20] width 30 height 31
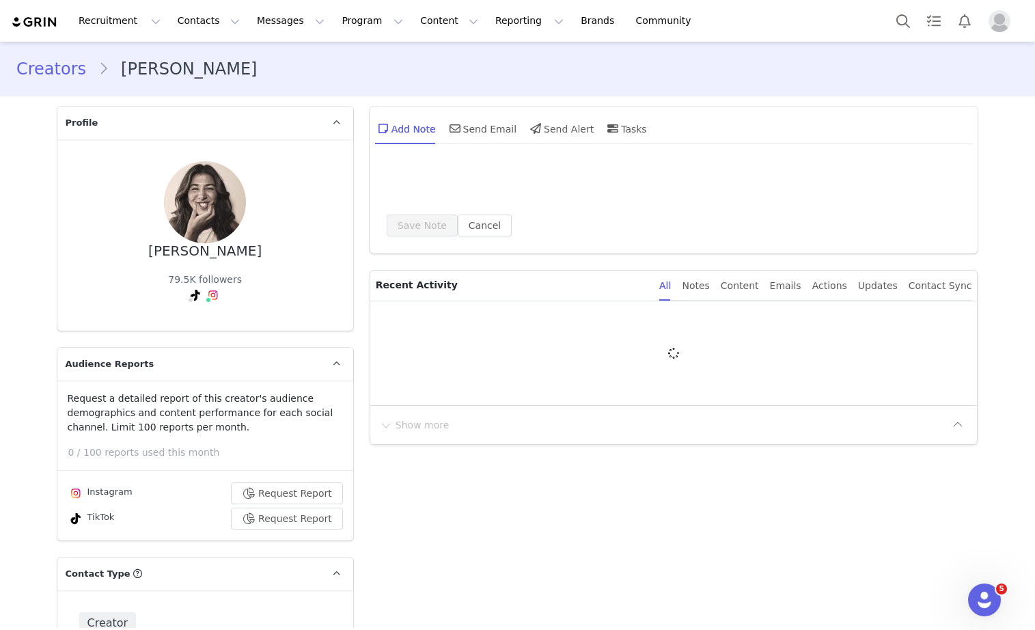
type input "+1 ([GEOGRAPHIC_DATA])"
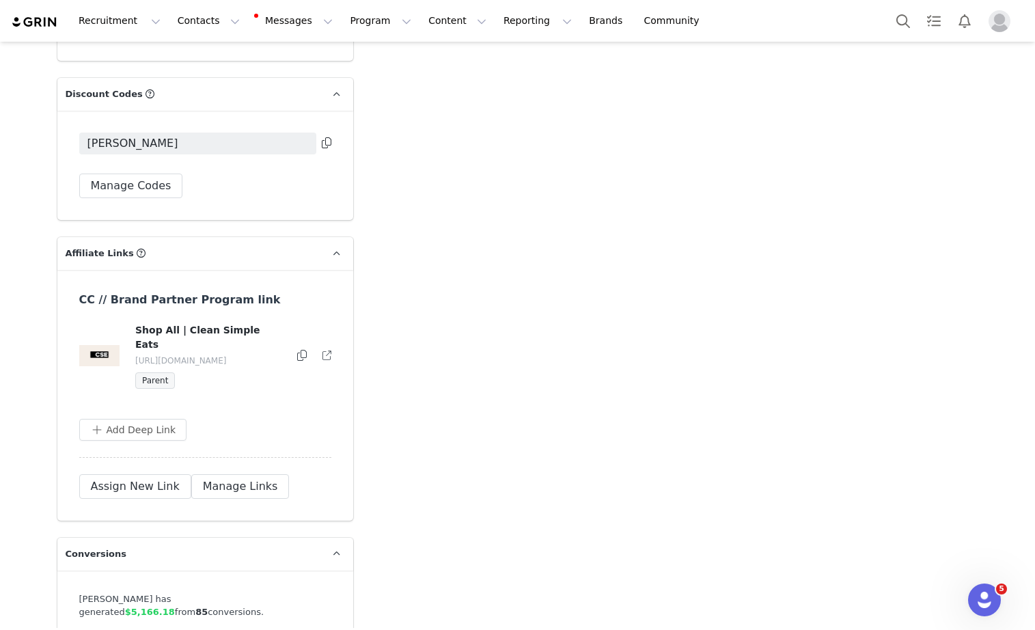
click at [326, 137] on icon at bounding box center [327, 142] width 10 height 11
click at [299, 350] on icon at bounding box center [302, 355] width 10 height 11
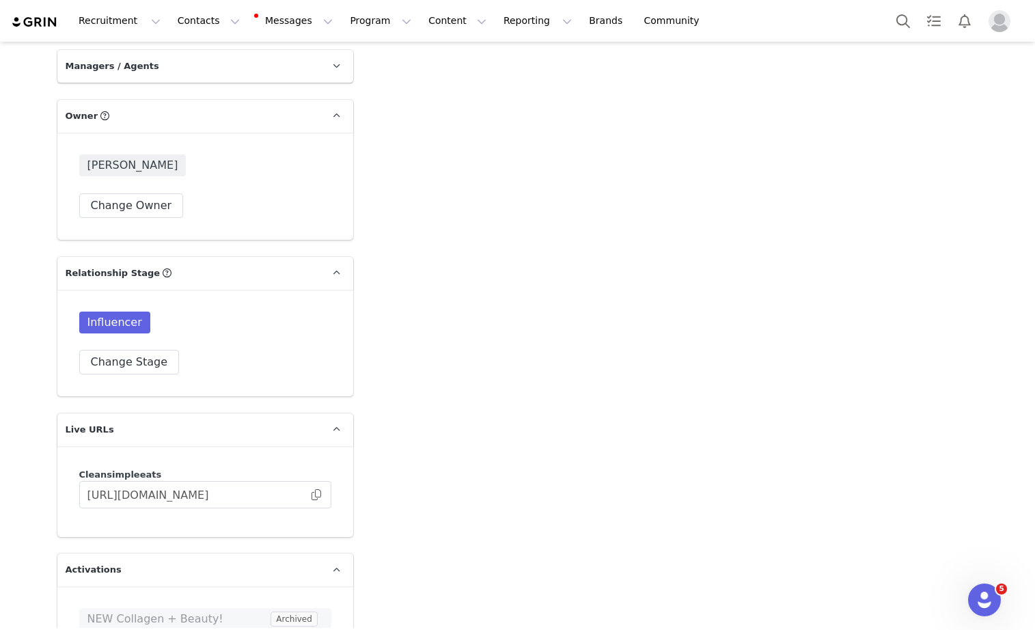
scroll to position [3433, 0]
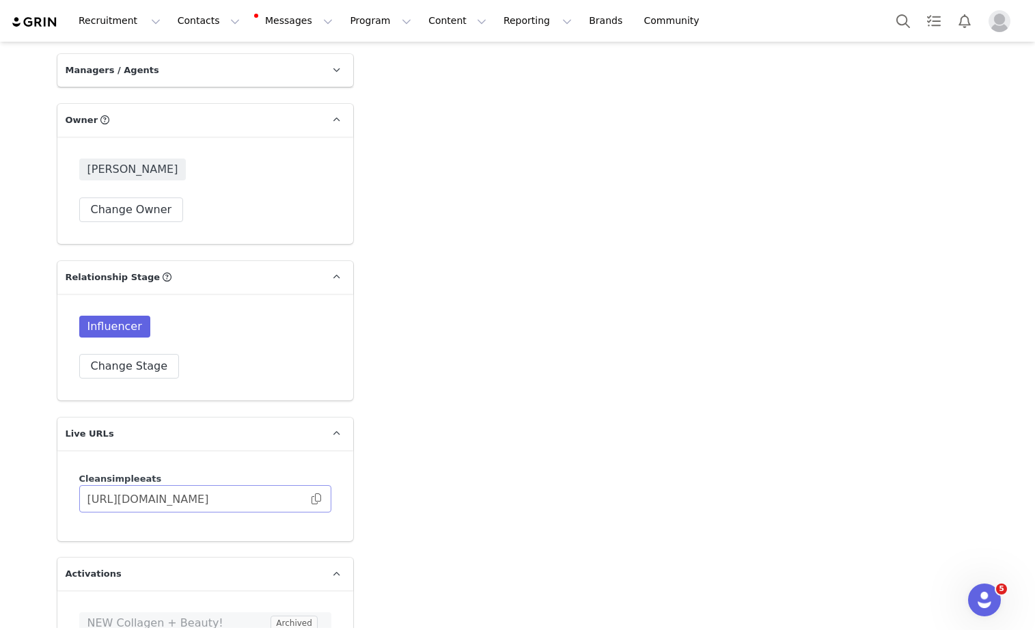
click at [318, 499] on span at bounding box center [316, 499] width 14 height 0
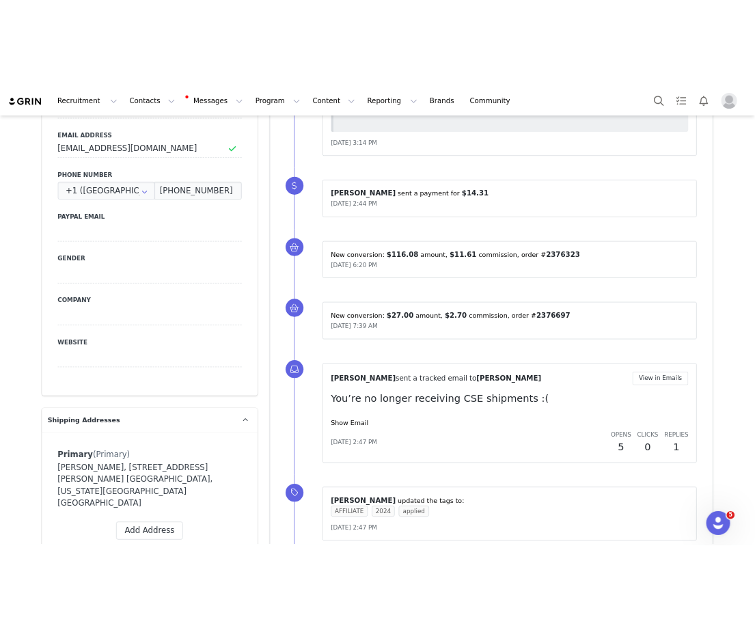
scroll to position [848, 0]
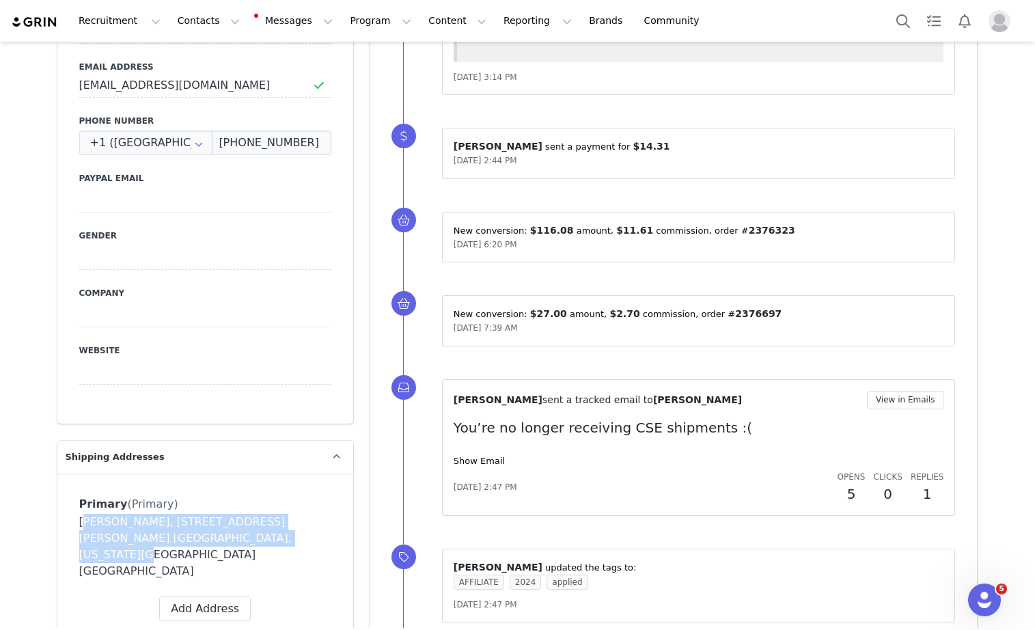
drag, startPoint x: 79, startPoint y: 496, endPoint x: 286, endPoint y: 516, distance: 207.8
click at [286, 516] on div "[PERSON_NAME], [STREET_ADDRESS][PERSON_NAME] [GEOGRAPHIC_DATA], [US_STATE][GEOG…" at bounding box center [205, 547] width 252 height 66
copy div "[PERSON_NAME], [STREET_ADDRESS][PERSON_NAME] [GEOGRAPHIC_DATA], [US_STATE][GEOG…"
